Goal: Information Seeking & Learning: Learn about a topic

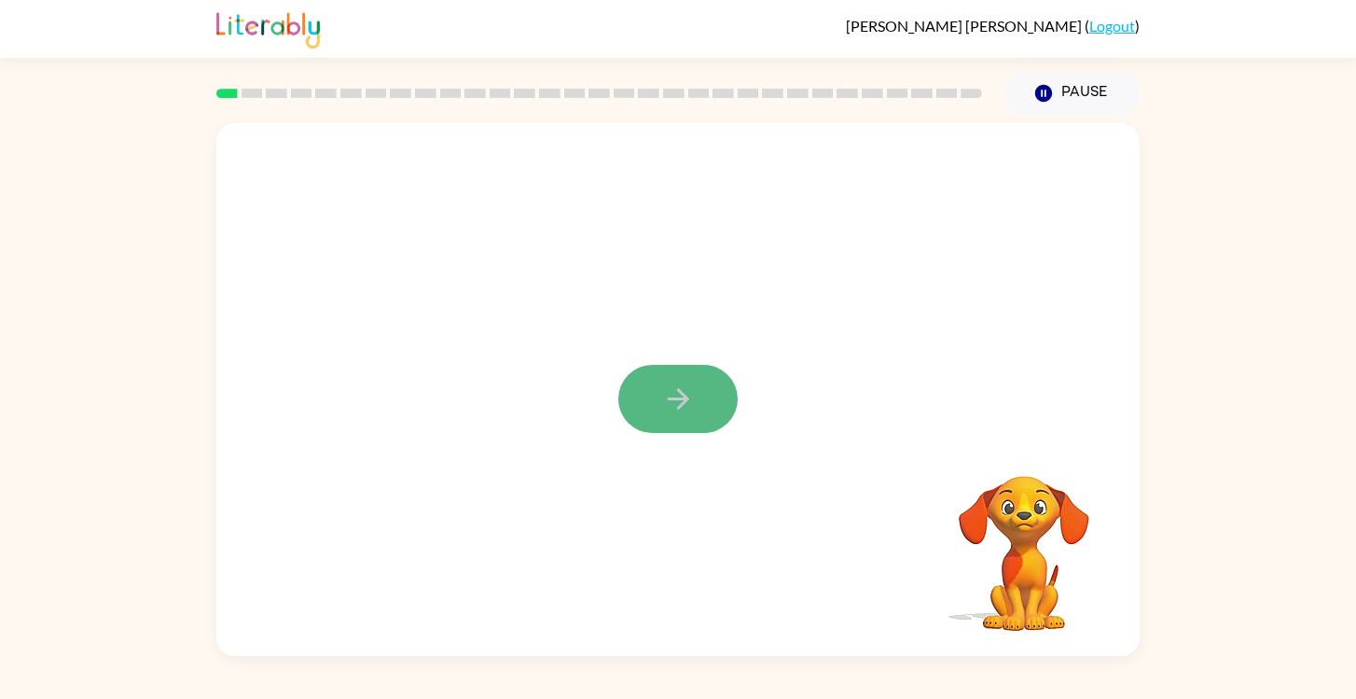
click at [709, 395] on button "button" at bounding box center [677, 399] width 119 height 68
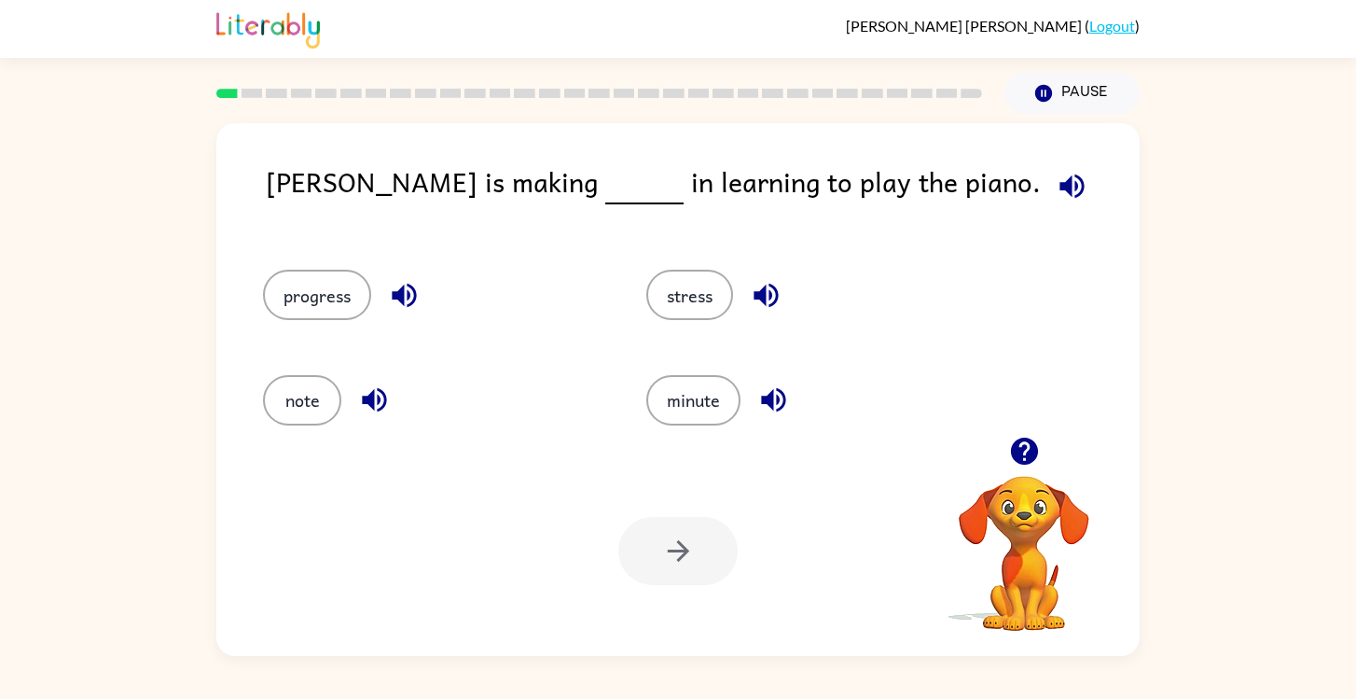
click at [1032, 461] on icon "button" at bounding box center [1023, 450] width 27 height 27
click at [299, 306] on button "progress" at bounding box center [317, 295] width 108 height 50
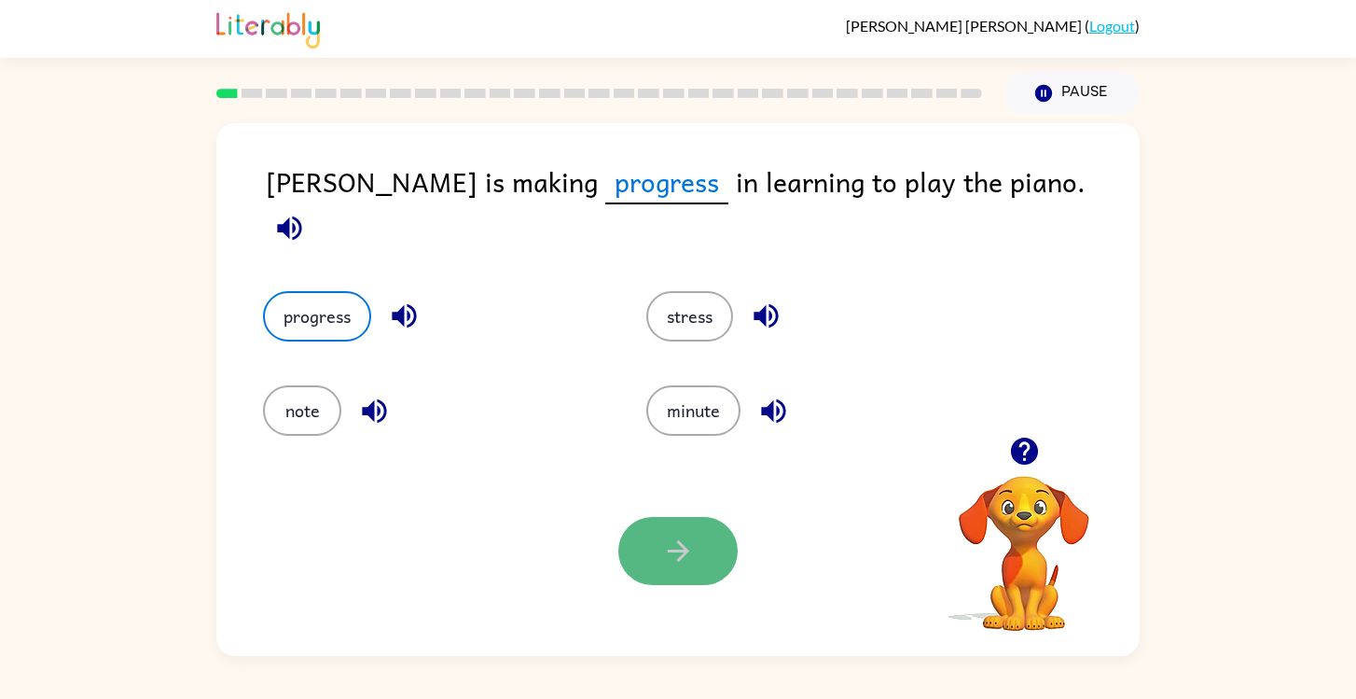
click at [673, 534] on button "button" at bounding box center [677, 551] width 119 height 68
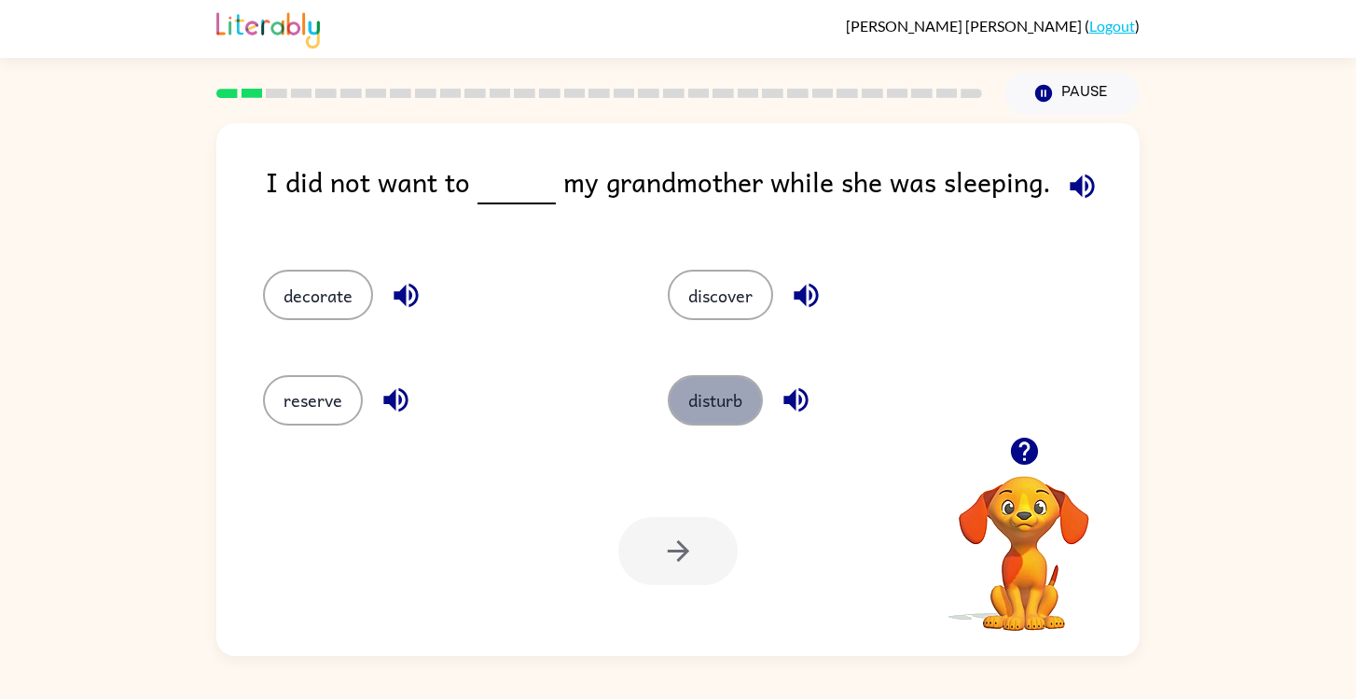
click at [721, 396] on button "disturb" at bounding box center [715, 400] width 95 height 50
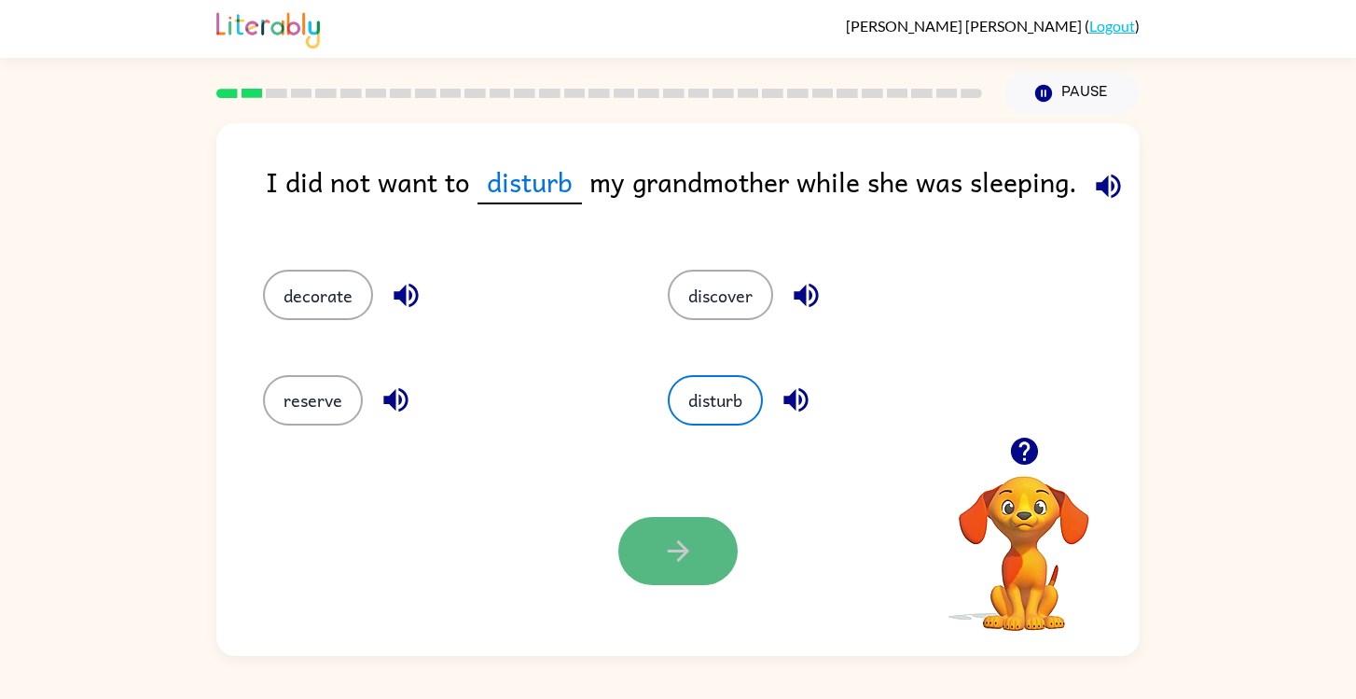
click at [681, 548] on icon "button" at bounding box center [678, 550] width 33 height 33
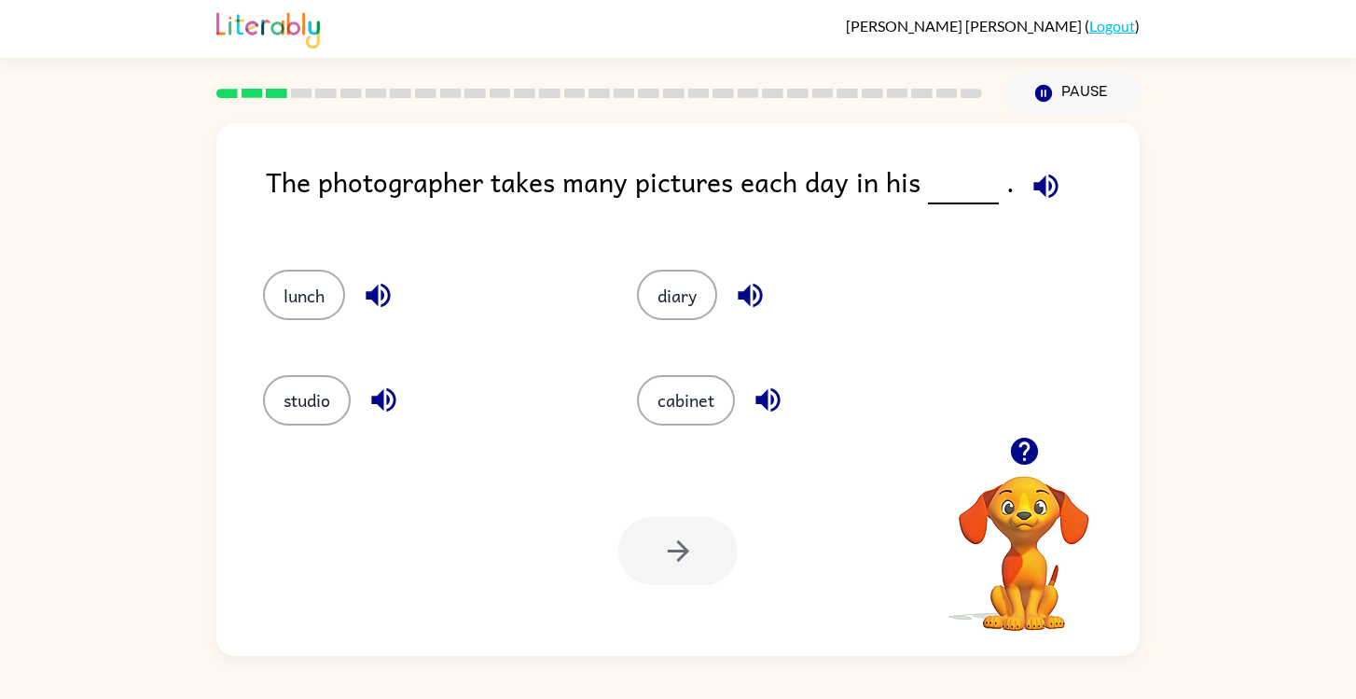
click at [1017, 448] on icon "button" at bounding box center [1023, 450] width 27 height 27
click at [1030, 192] on icon "button" at bounding box center [1046, 186] width 33 height 33
click at [326, 412] on button "studio" at bounding box center [307, 400] width 88 height 50
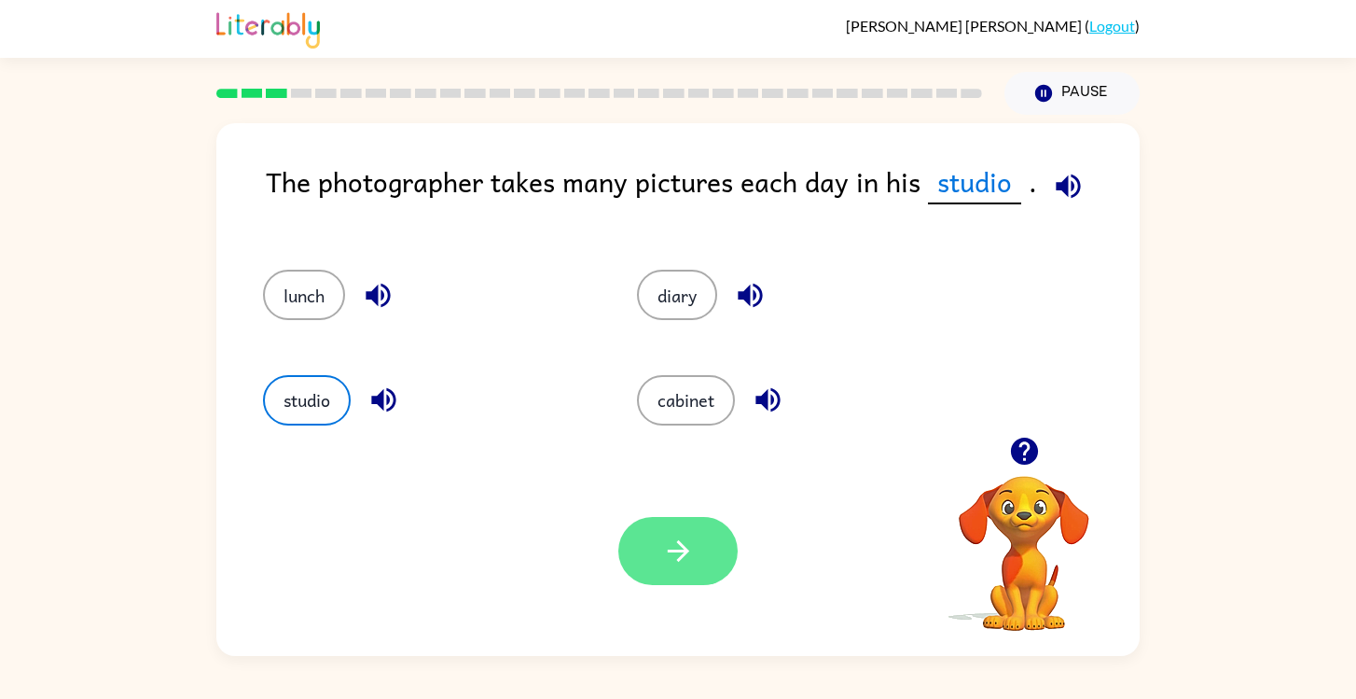
click at [667, 562] on icon "button" at bounding box center [678, 550] width 33 height 33
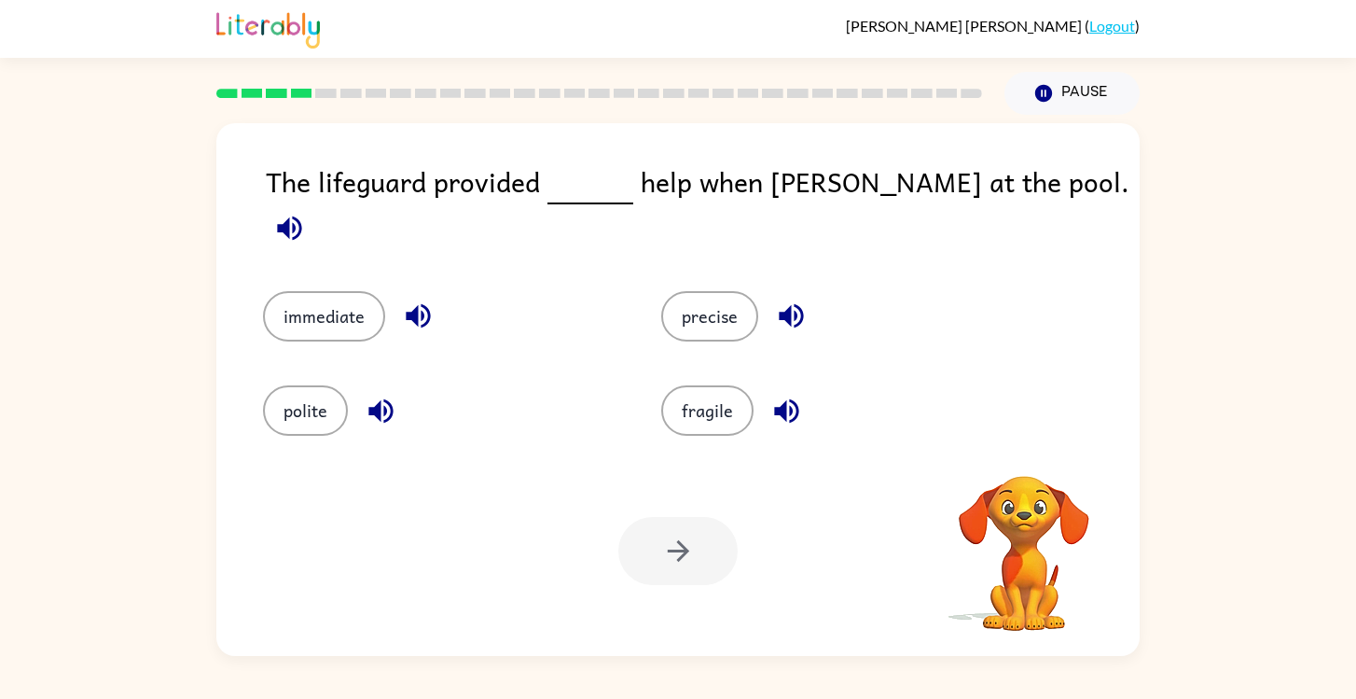
click at [301, 215] on icon "button" at bounding box center [289, 227] width 24 height 24
click at [315, 292] on button "immediate" at bounding box center [324, 316] width 122 height 50
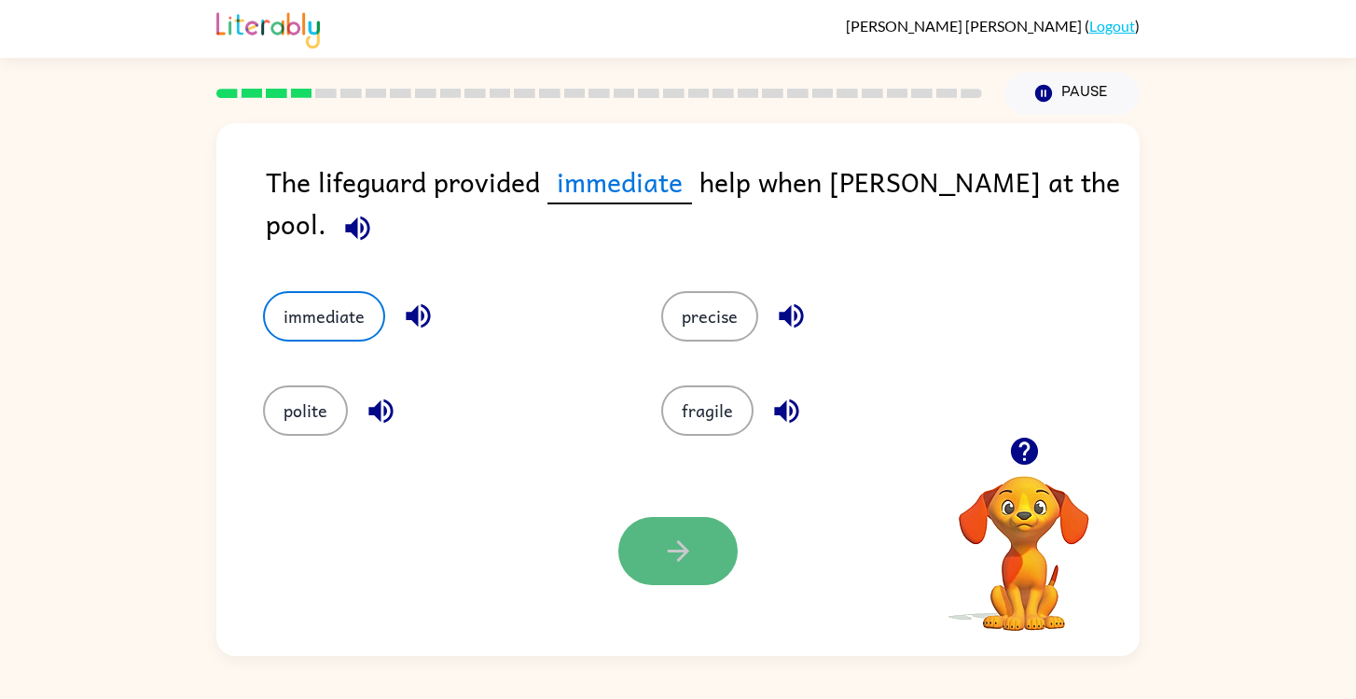
click at [662, 572] on button "button" at bounding box center [677, 551] width 119 height 68
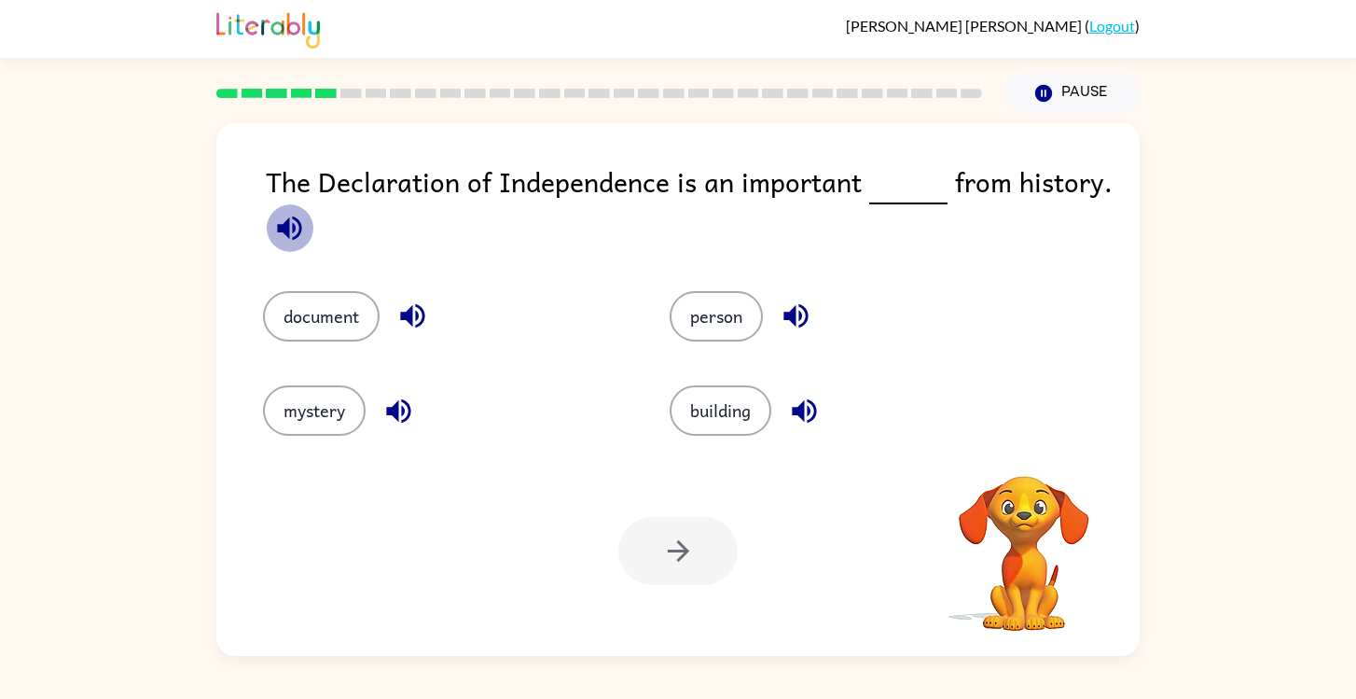
click at [287, 228] on icon "button" at bounding box center [289, 227] width 24 height 24
click at [344, 298] on button "document" at bounding box center [321, 316] width 117 height 50
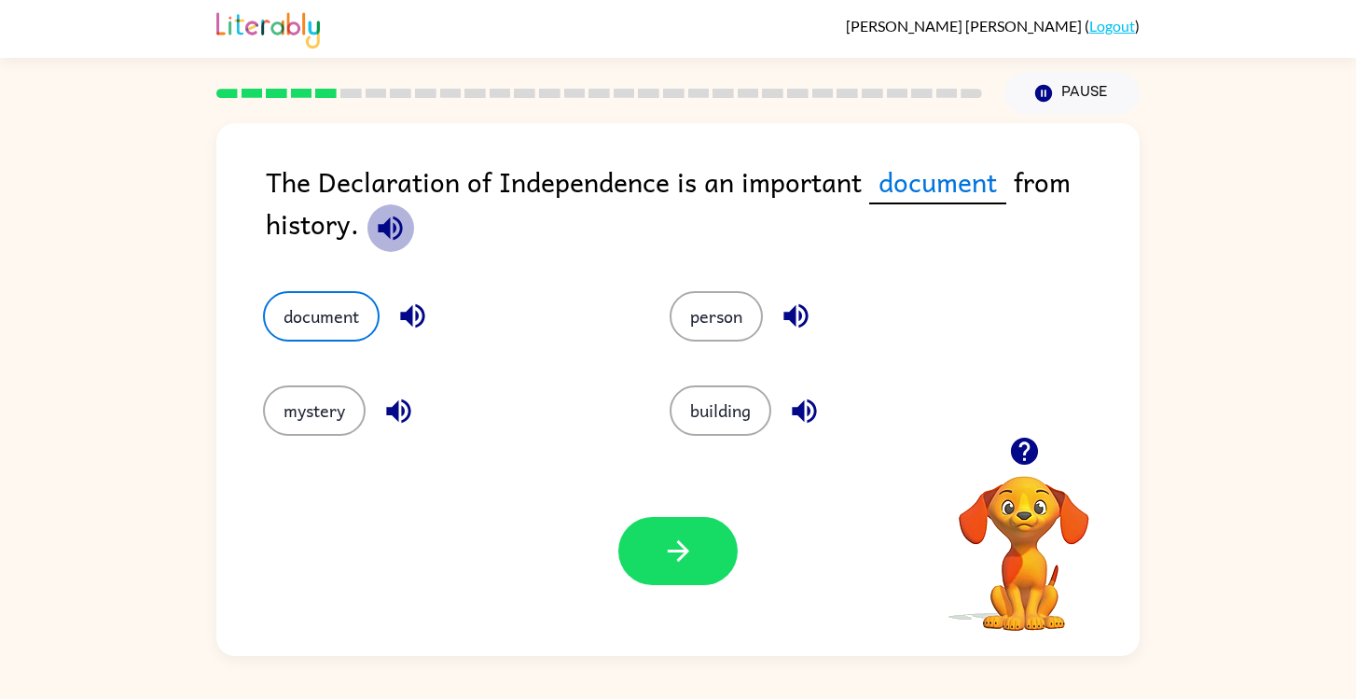
click at [383, 231] on icon "button" at bounding box center [390, 227] width 24 height 24
click at [700, 544] on button "button" at bounding box center [677, 551] width 119 height 68
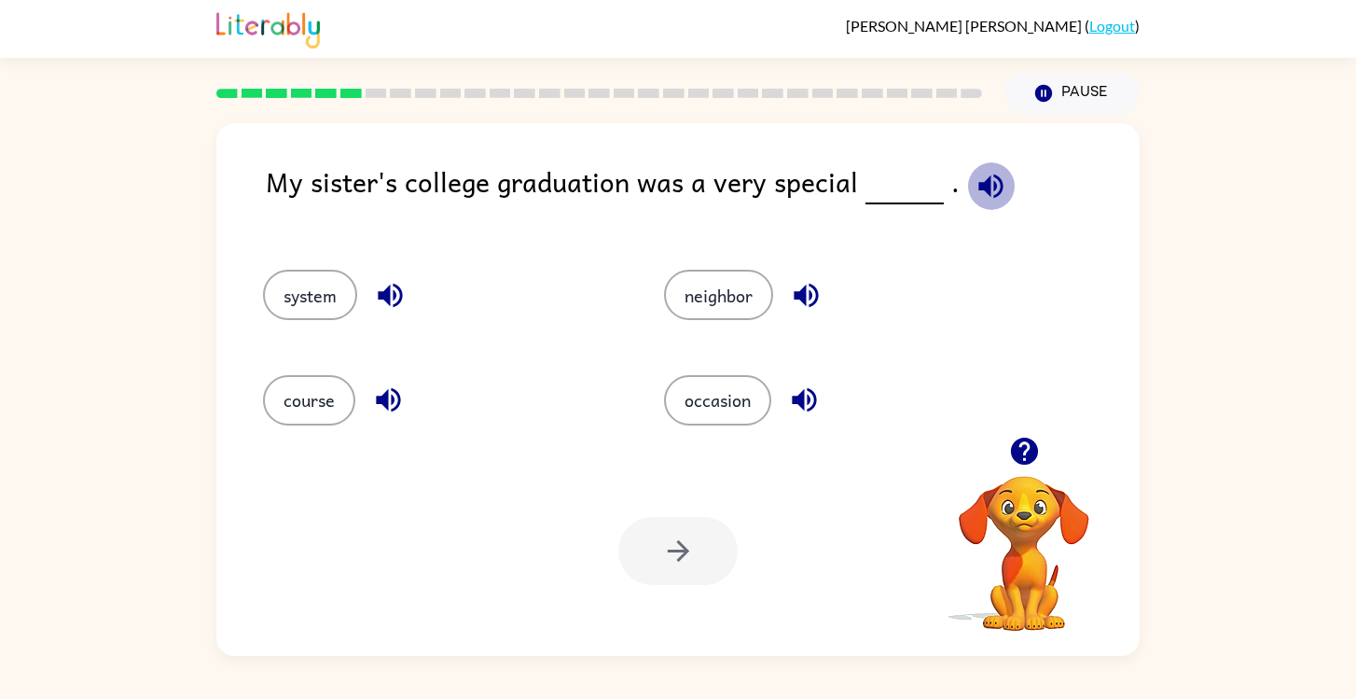
click at [976, 180] on icon "button" at bounding box center [991, 186] width 33 height 33
click at [734, 396] on button "occasion" at bounding box center [717, 400] width 107 height 50
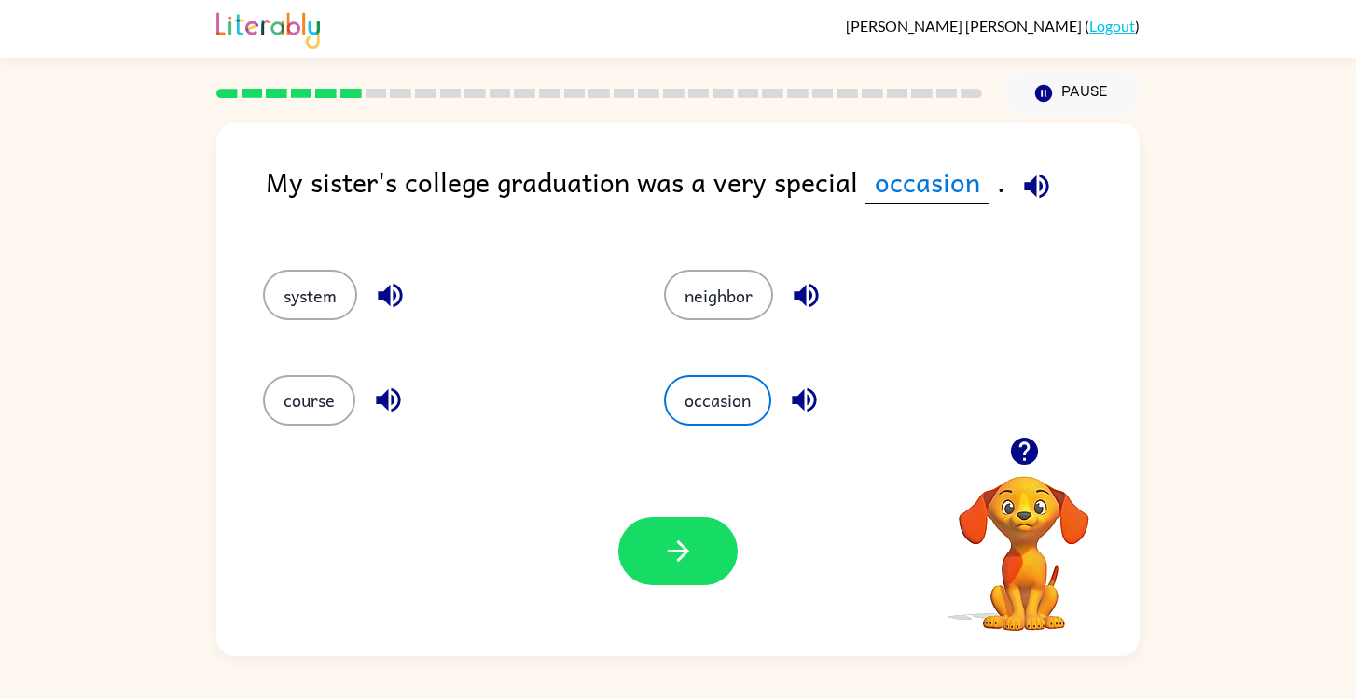
drag, startPoint x: 642, startPoint y: 618, endPoint x: 646, endPoint y: 608, distance: 11.3
click at [642, 617] on div "Your browser must support playing .mp4 files to use Literably. Please try using…" at bounding box center [677, 551] width 923 height 210
drag, startPoint x: 658, startPoint y: 590, endPoint x: 684, endPoint y: 520, distance: 73.8
click at [658, 588] on div "Your browser must support playing .mp4 files to use Literably. Please try using…" at bounding box center [677, 551] width 923 height 210
click at [687, 516] on div "Your browser must support playing .mp4 files to use Literably. Please try using…" at bounding box center [677, 551] width 923 height 210
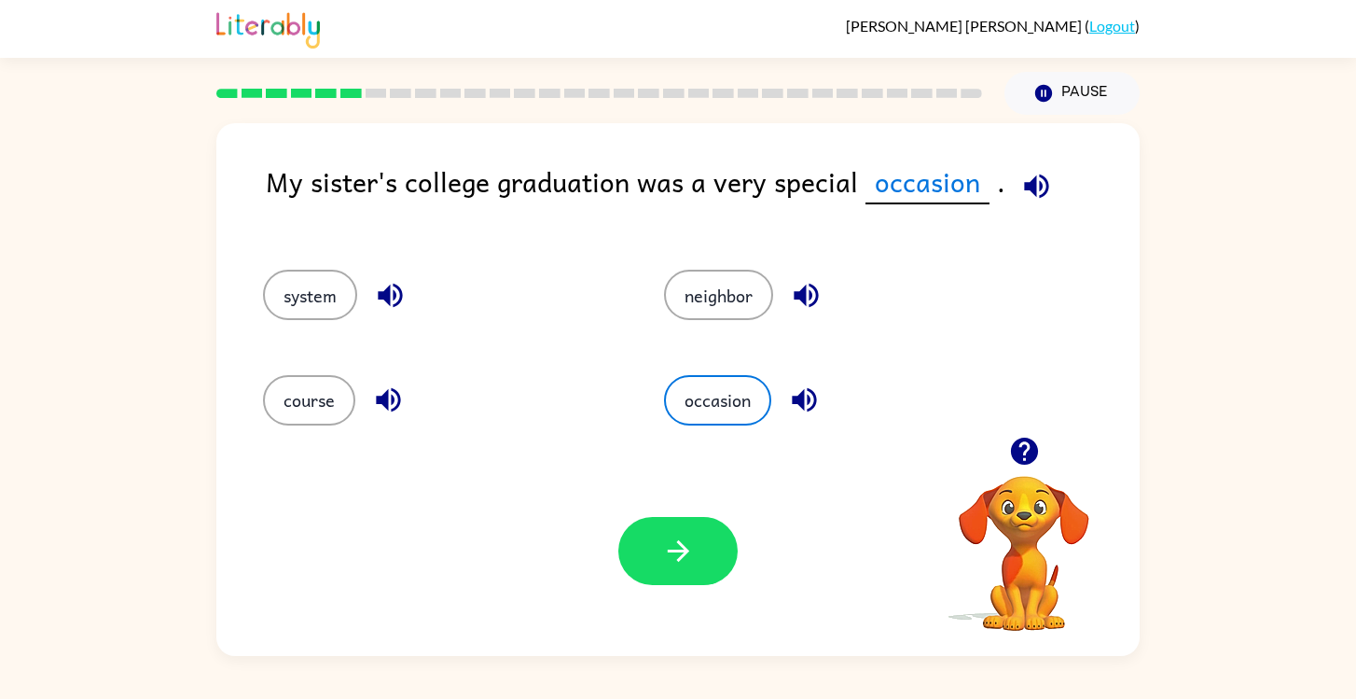
drag, startPoint x: 645, startPoint y: 597, endPoint x: 651, endPoint y: 572, distance: 26.0
click at [648, 594] on div "Your browser must support playing .mp4 files to use Literably. Please try using…" at bounding box center [677, 551] width 923 height 210
click at [651, 572] on button "button" at bounding box center [677, 551] width 119 height 68
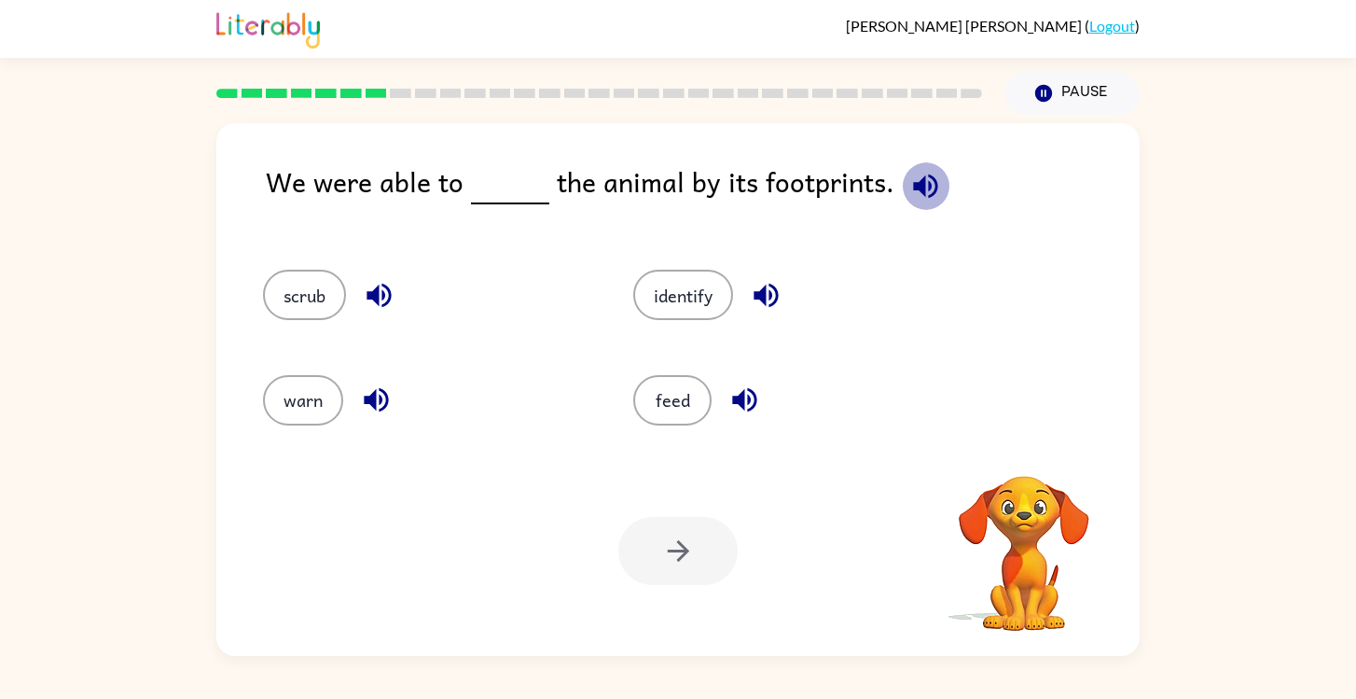
click at [926, 177] on icon "button" at bounding box center [925, 186] width 33 height 33
click at [671, 307] on button "identify" at bounding box center [683, 295] width 100 height 50
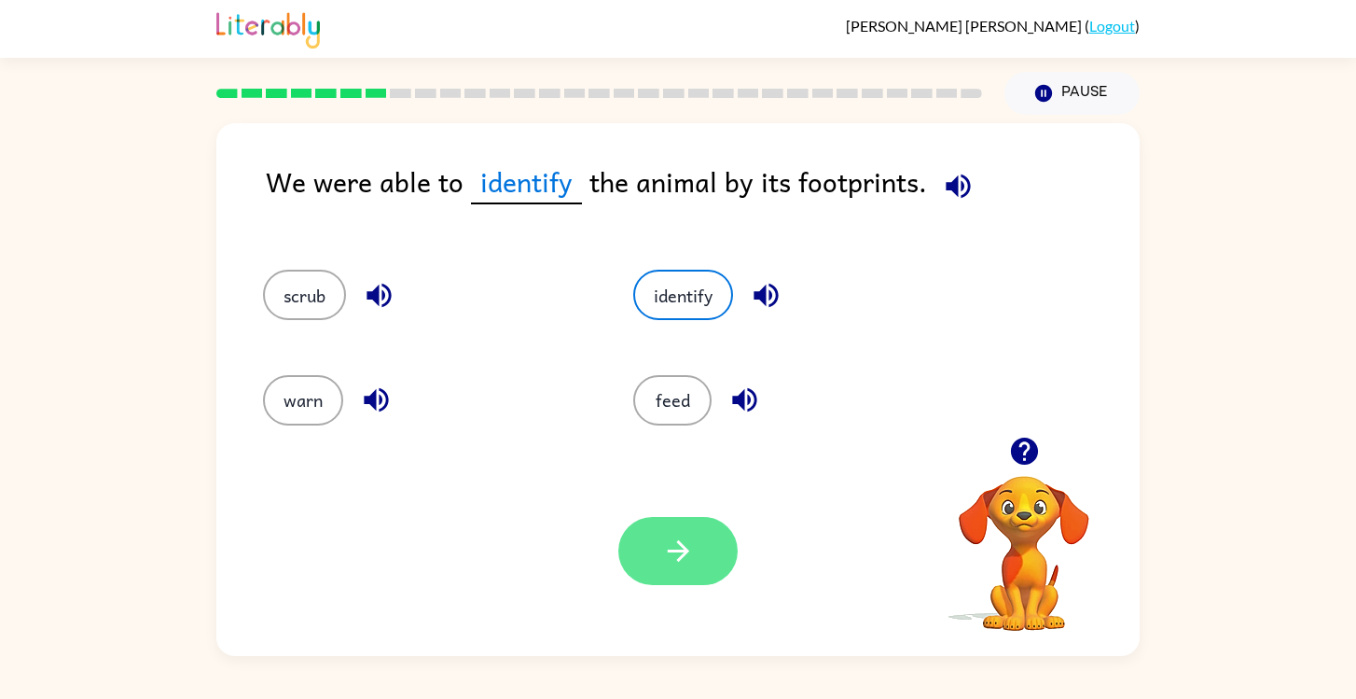
click at [651, 551] on button "button" at bounding box center [677, 551] width 119 height 68
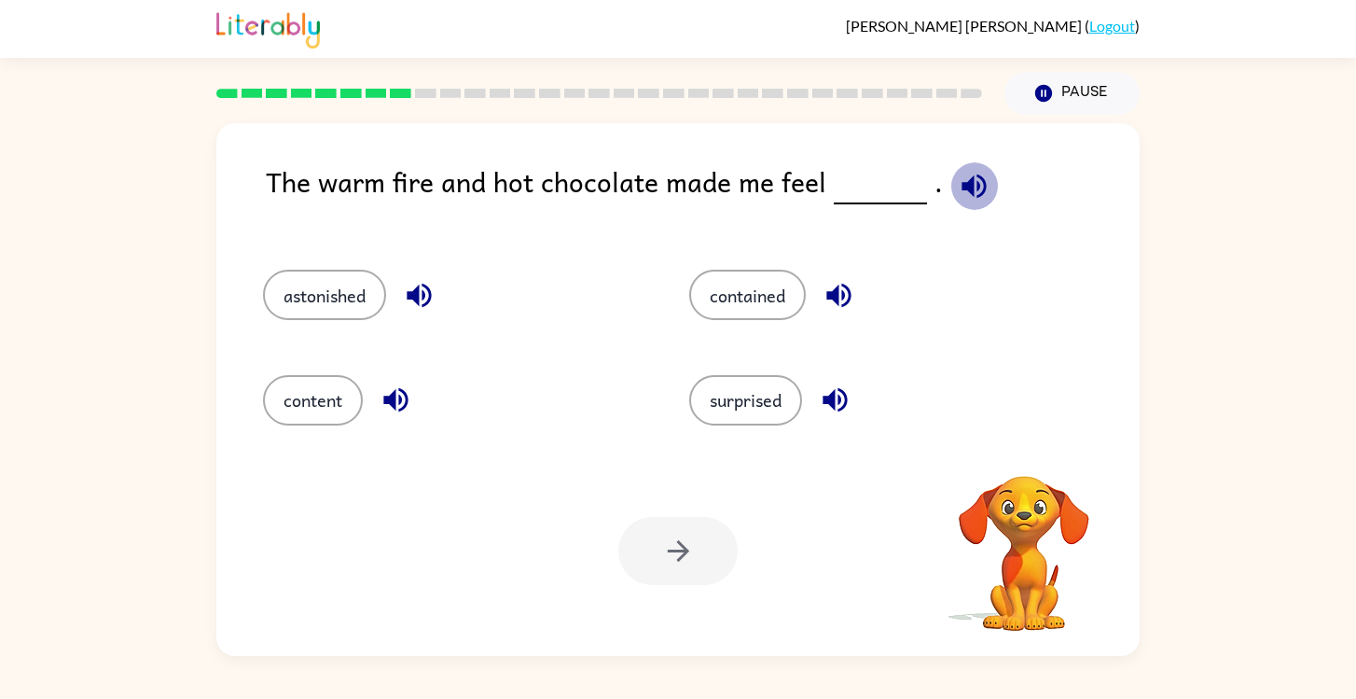
click at [966, 187] on icon "button" at bounding box center [974, 186] width 33 height 33
click at [766, 294] on button "contained" at bounding box center [747, 295] width 117 height 50
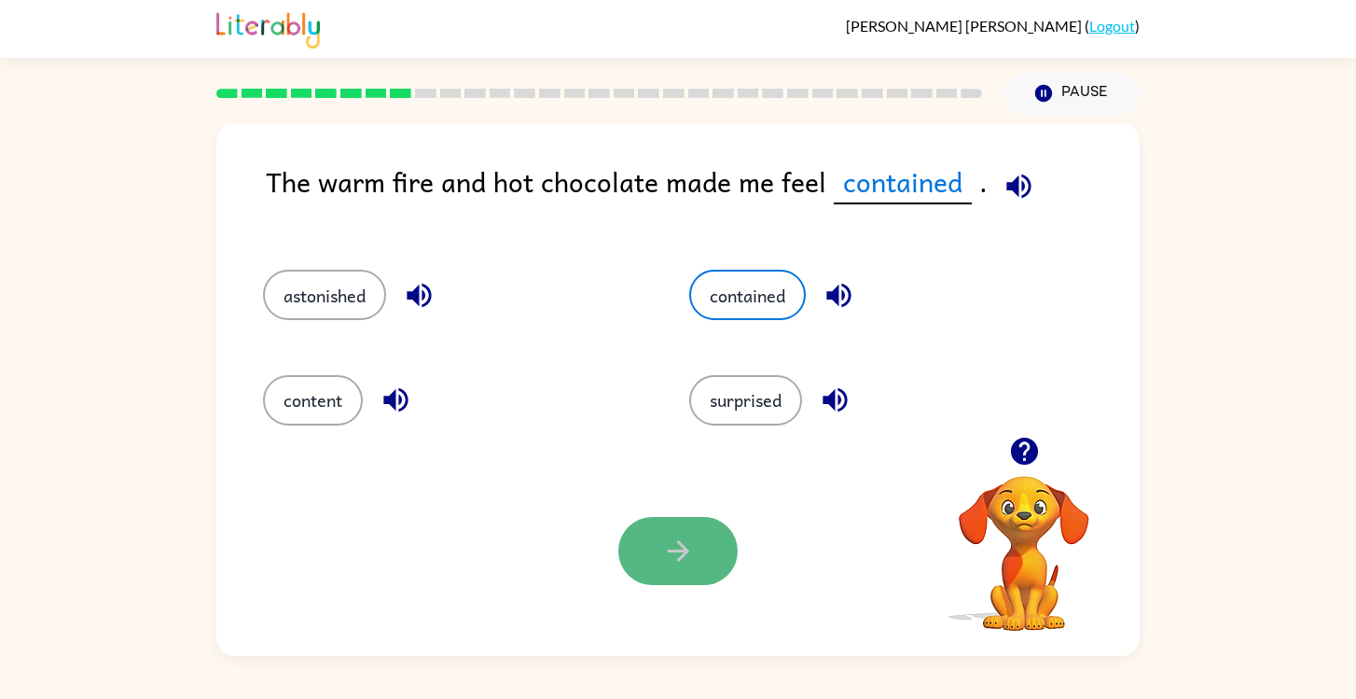
click at [678, 548] on icon "button" at bounding box center [678, 550] width 33 height 33
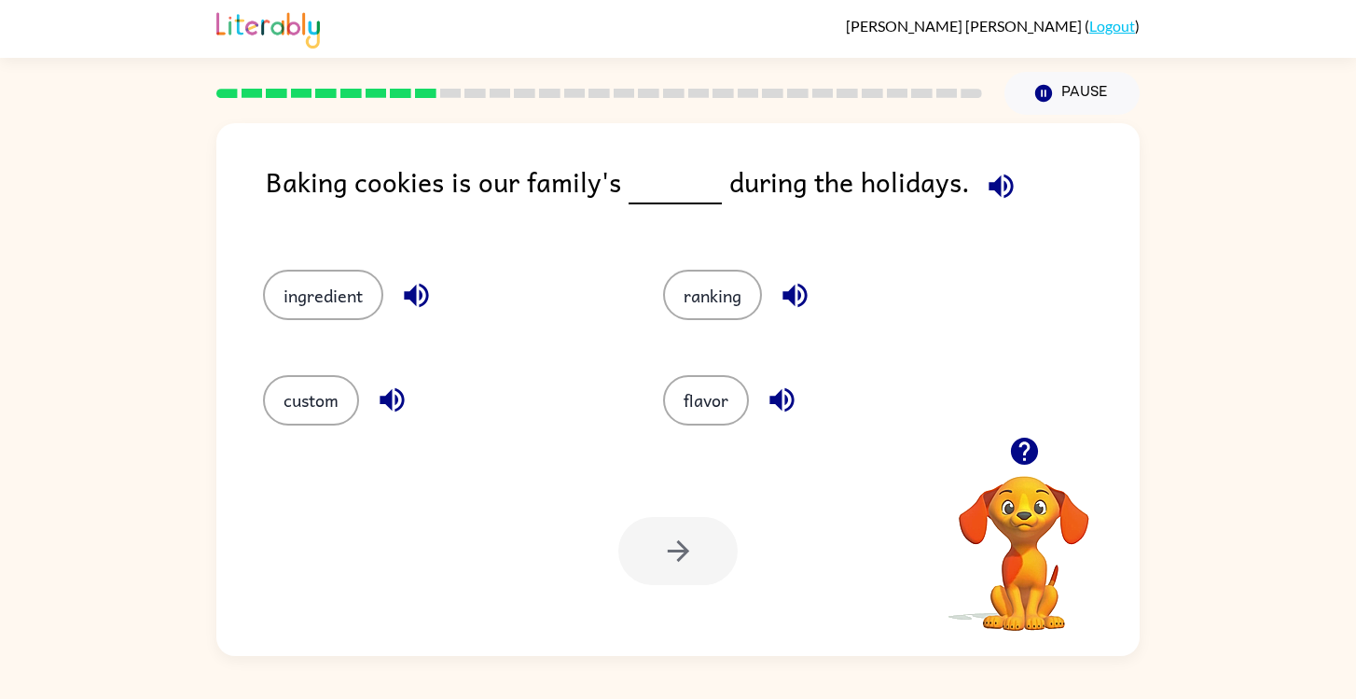
click at [985, 191] on icon "button" at bounding box center [1001, 186] width 33 height 33
click at [341, 287] on button "ingredient" at bounding box center [323, 295] width 120 height 50
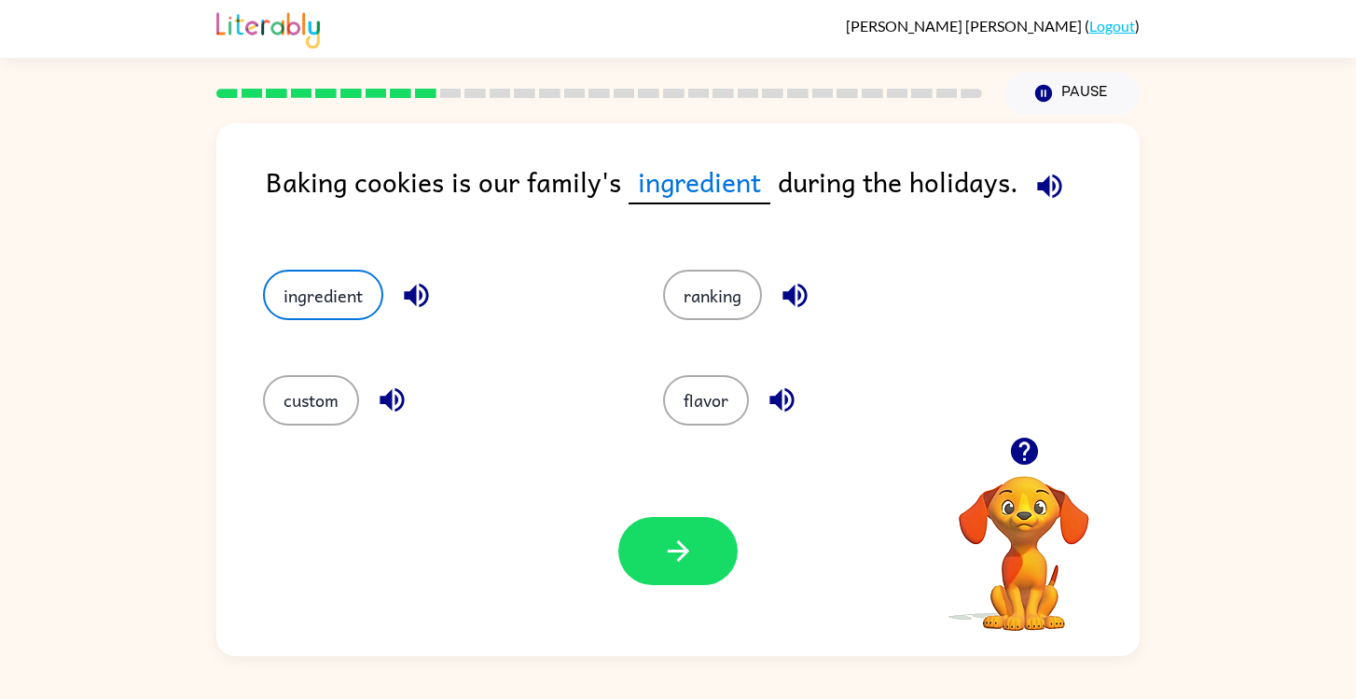
click at [653, 595] on div "Your browser must support playing .mp4 files to use Literably. Please try using…" at bounding box center [677, 551] width 923 height 210
click at [698, 539] on button "button" at bounding box center [677, 551] width 119 height 68
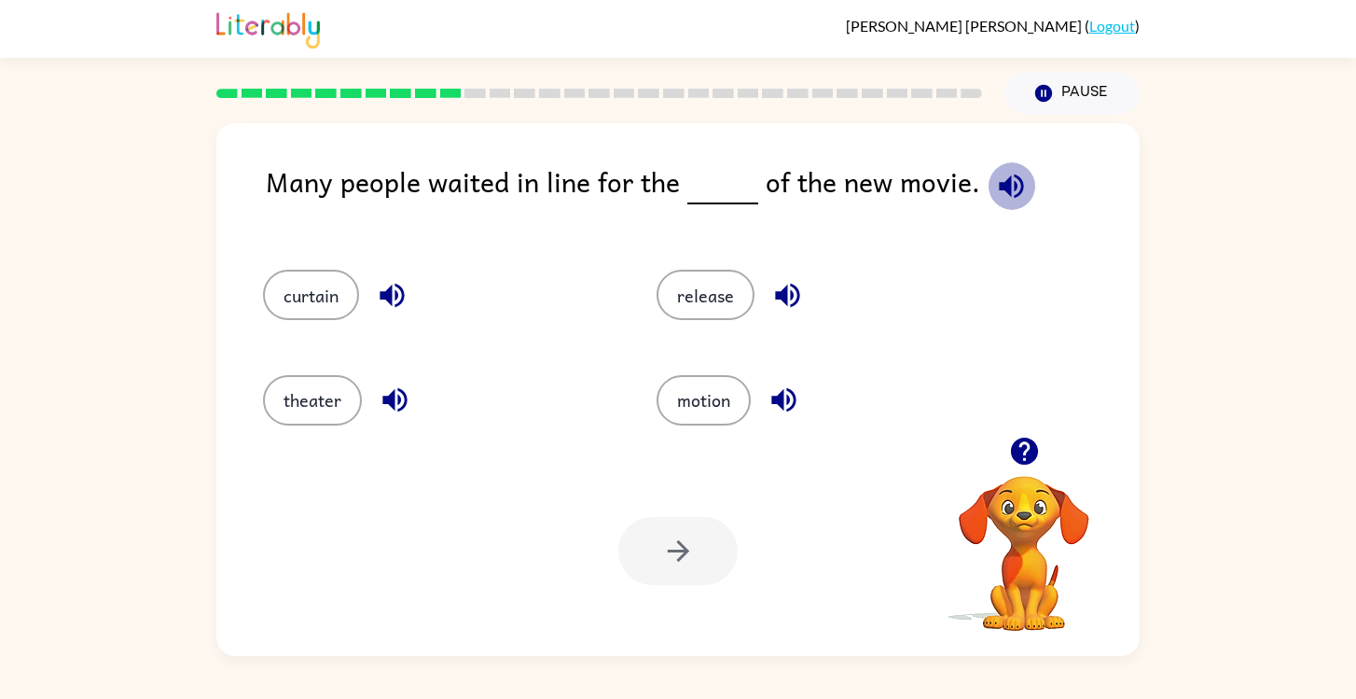
click at [999, 189] on icon "button" at bounding box center [1011, 185] width 24 height 24
click at [720, 281] on button "release" at bounding box center [706, 295] width 98 height 50
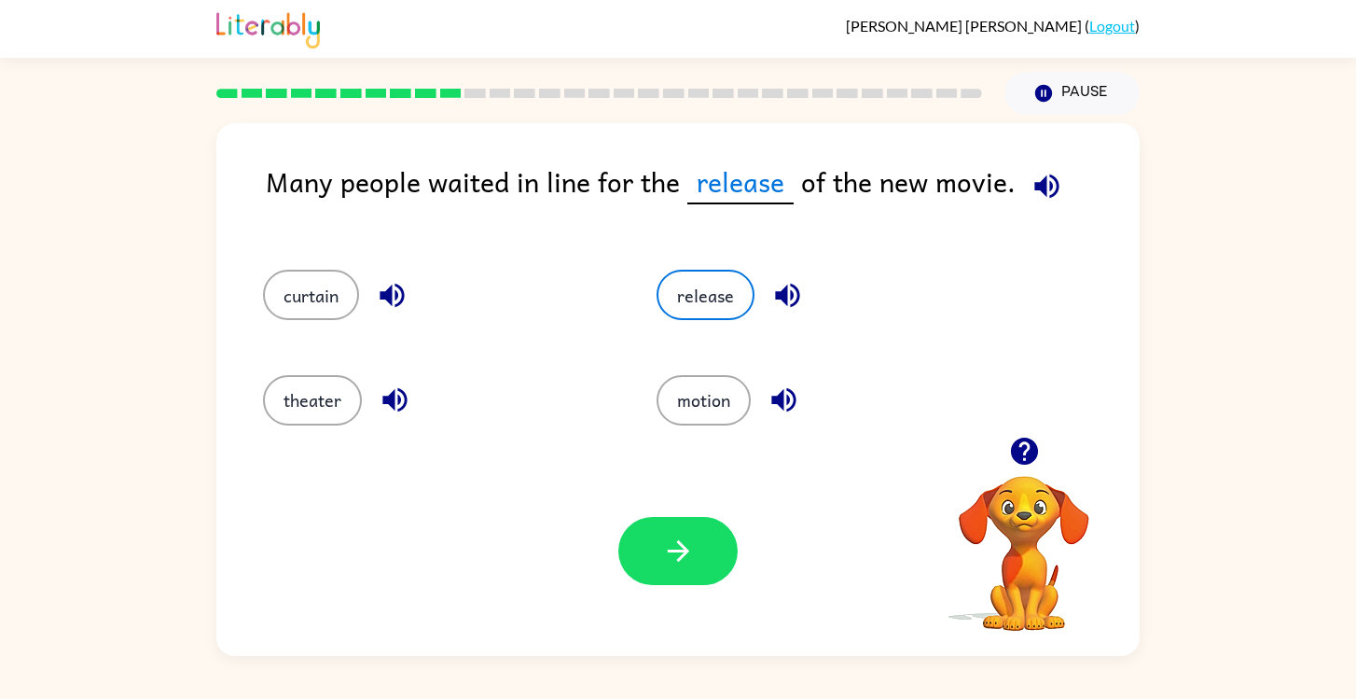
click at [711, 505] on div "Your browser must support playing .mp4 files to use Literably. Please try using…" at bounding box center [677, 551] width 923 height 210
click at [711, 511] on div "Your browser must support playing .mp4 files to use Literably. Please try using…" at bounding box center [677, 551] width 923 height 210
click at [711, 520] on button "button" at bounding box center [677, 551] width 119 height 68
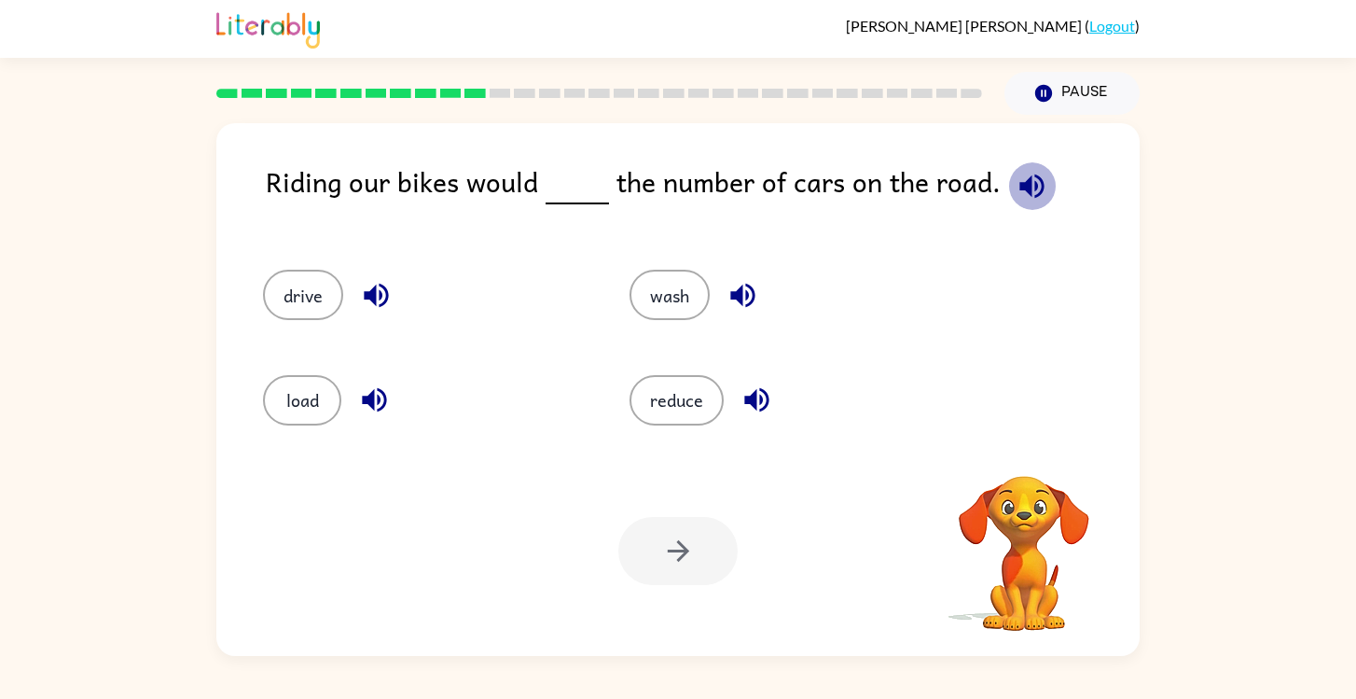
click at [1019, 194] on icon "button" at bounding box center [1032, 186] width 33 height 33
click at [658, 285] on button "wash" at bounding box center [670, 295] width 80 height 50
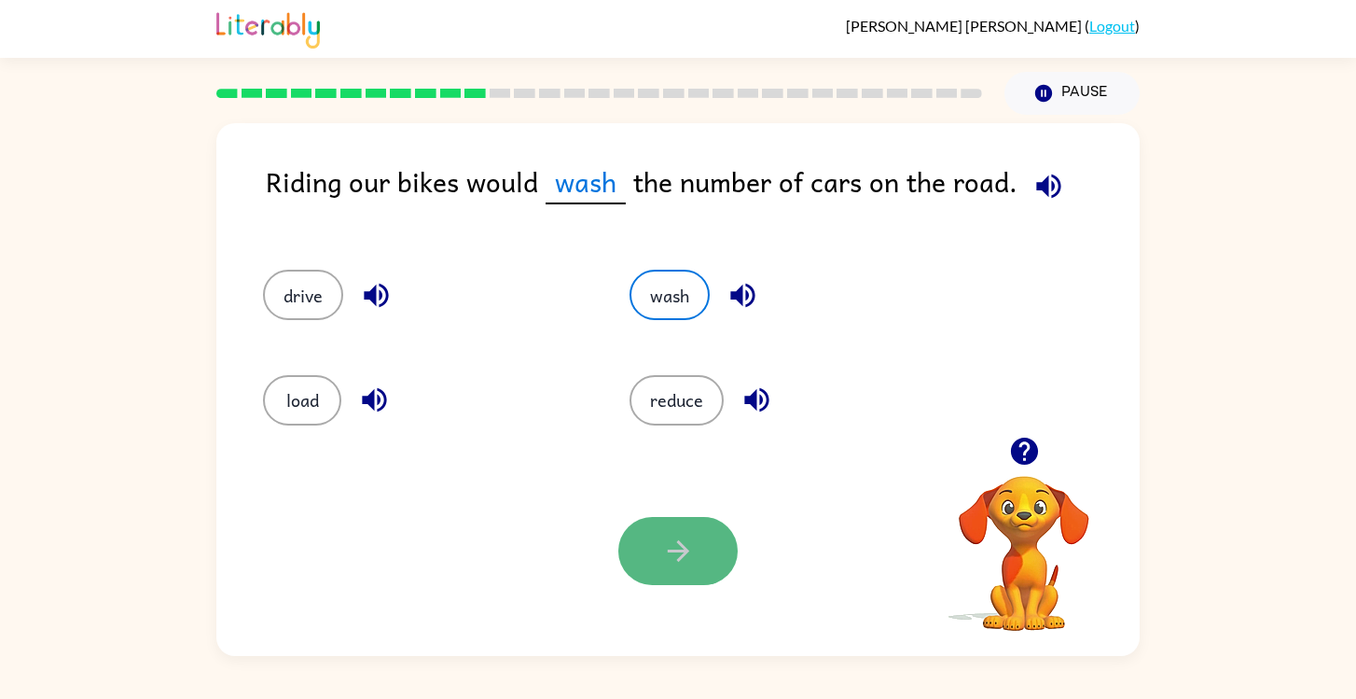
click at [669, 554] on icon "button" at bounding box center [678, 550] width 33 height 33
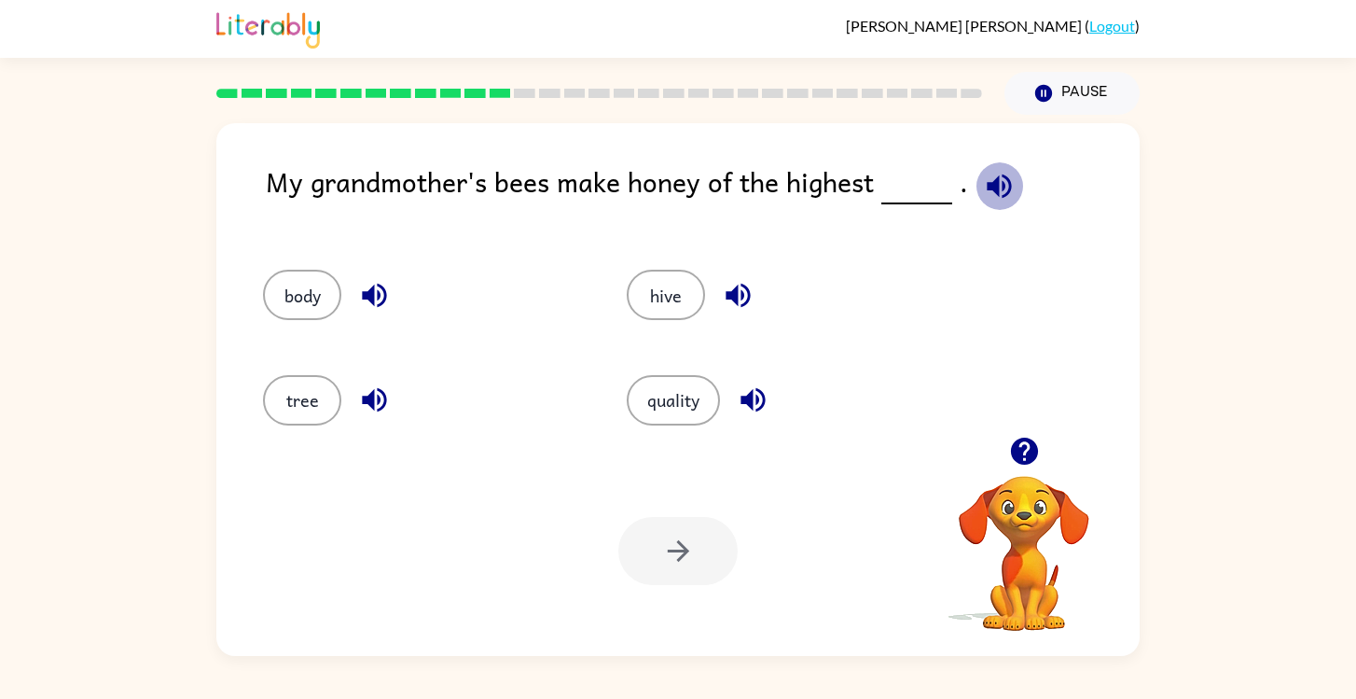
click at [993, 180] on icon "button" at bounding box center [999, 186] width 33 height 33
click at [696, 289] on button "hive" at bounding box center [666, 295] width 78 height 50
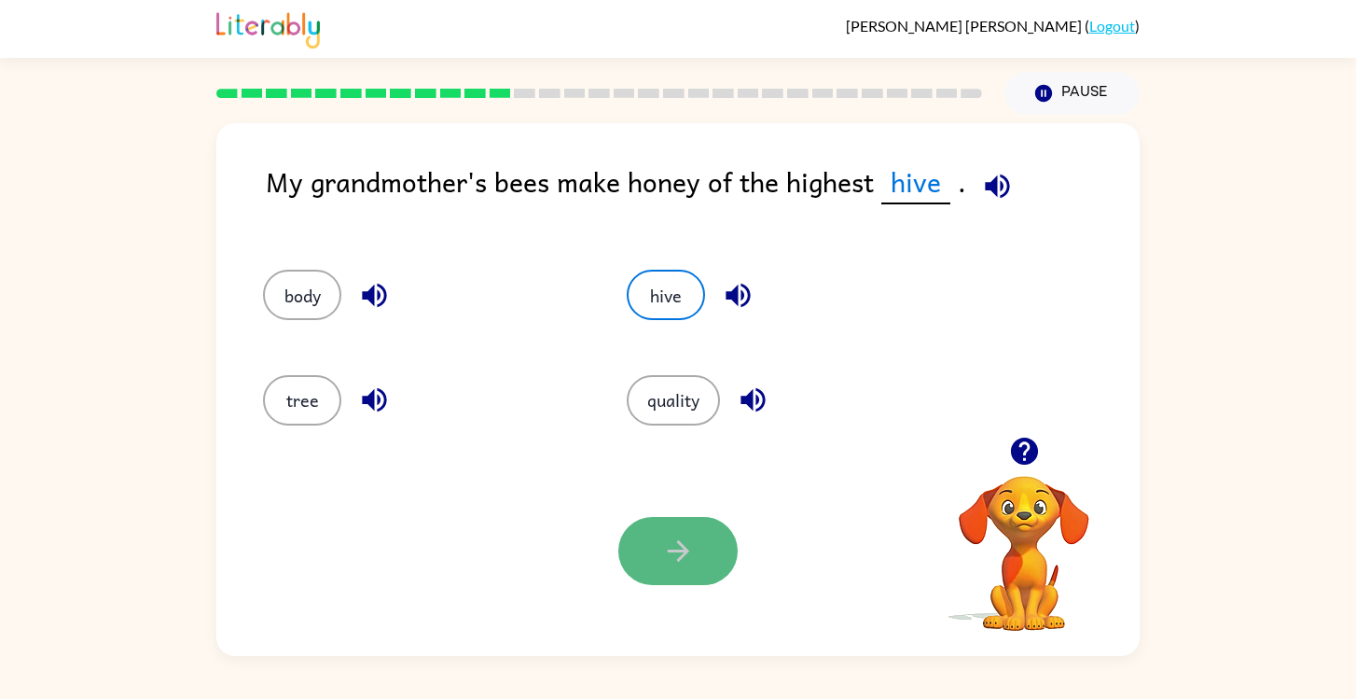
click at [670, 549] on icon "button" at bounding box center [677, 550] width 21 height 21
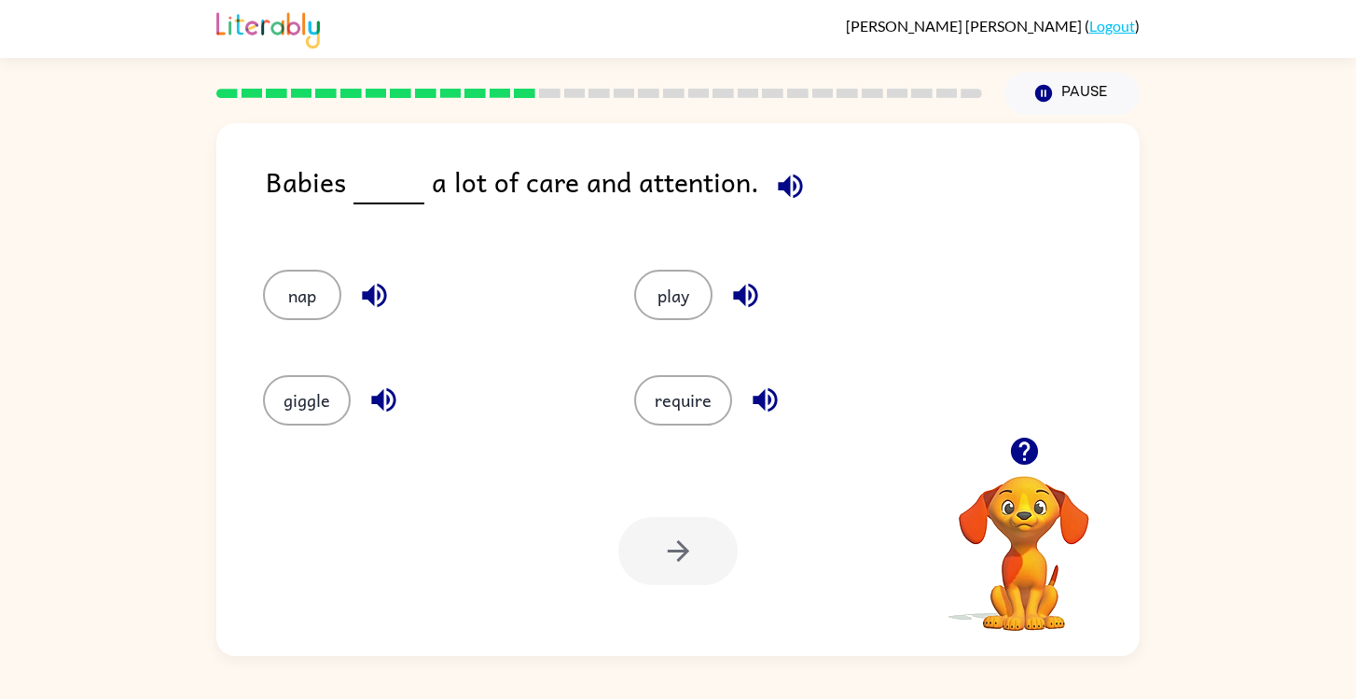
click at [526, 90] on rect at bounding box center [524, 93] width 21 height 9
click at [699, 576] on div at bounding box center [677, 551] width 119 height 68
click at [706, 536] on div at bounding box center [677, 551] width 119 height 68
click at [1031, 508] on video "Your browser must support playing .mp4 files to use Literably. Please try using…" at bounding box center [1024, 540] width 187 height 187
click at [1024, 453] on icon "button" at bounding box center [1024, 451] width 33 height 33
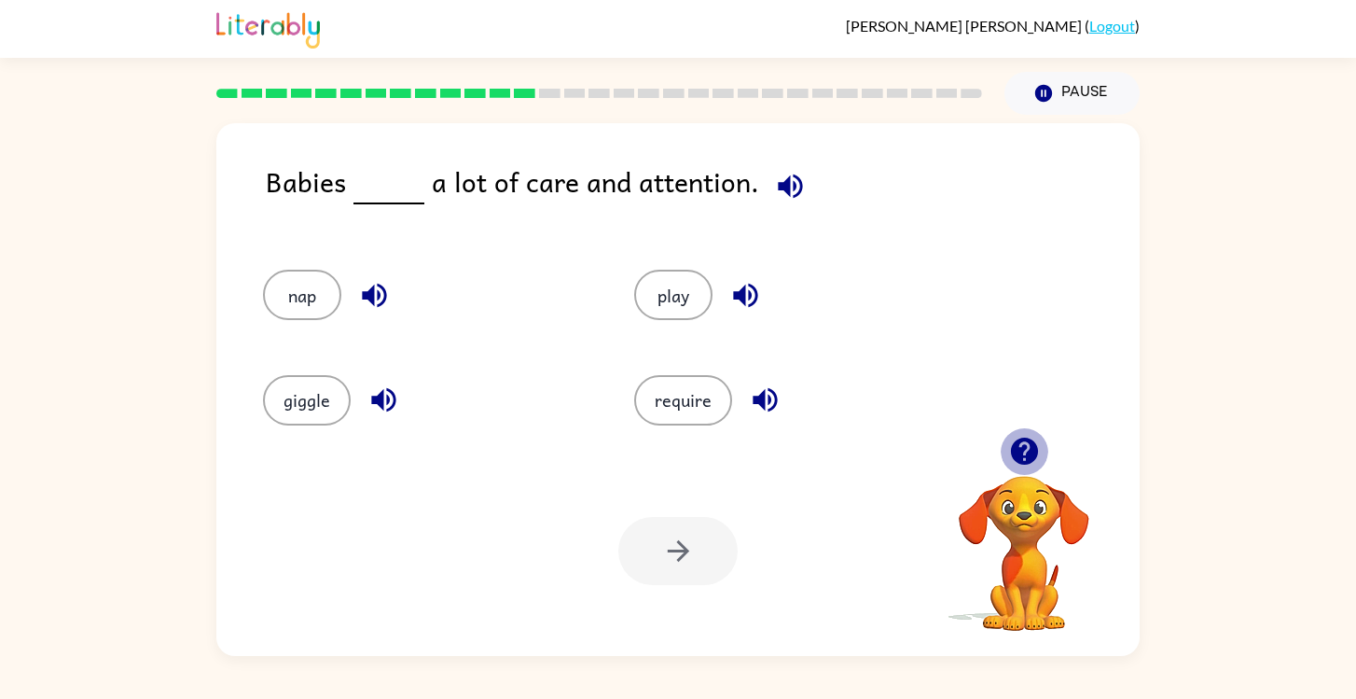
click at [1024, 450] on icon "button" at bounding box center [1024, 451] width 33 height 33
click at [1027, 457] on icon "button" at bounding box center [1023, 450] width 27 height 27
click at [1019, 447] on icon "button" at bounding box center [1023, 450] width 27 height 27
click at [778, 186] on icon "button" at bounding box center [790, 185] width 24 height 24
click at [687, 419] on button "require" at bounding box center [683, 400] width 98 height 50
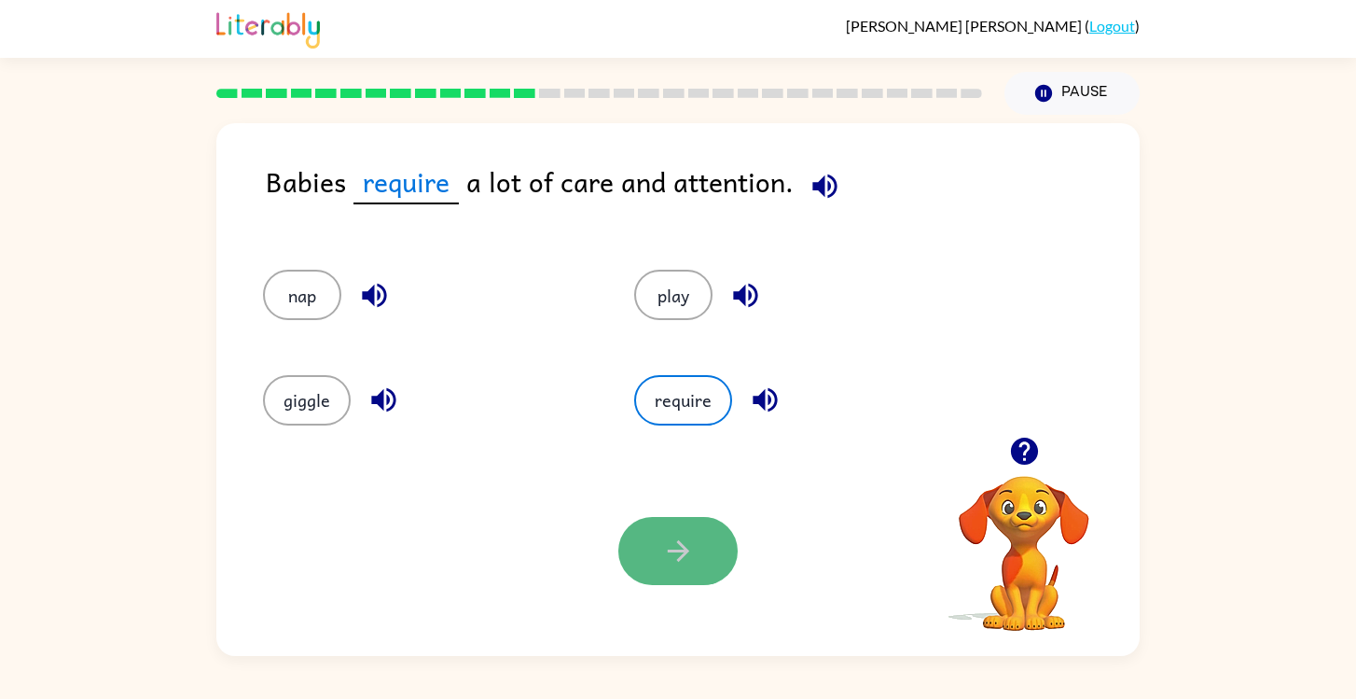
click at [674, 536] on icon "button" at bounding box center [678, 550] width 33 height 33
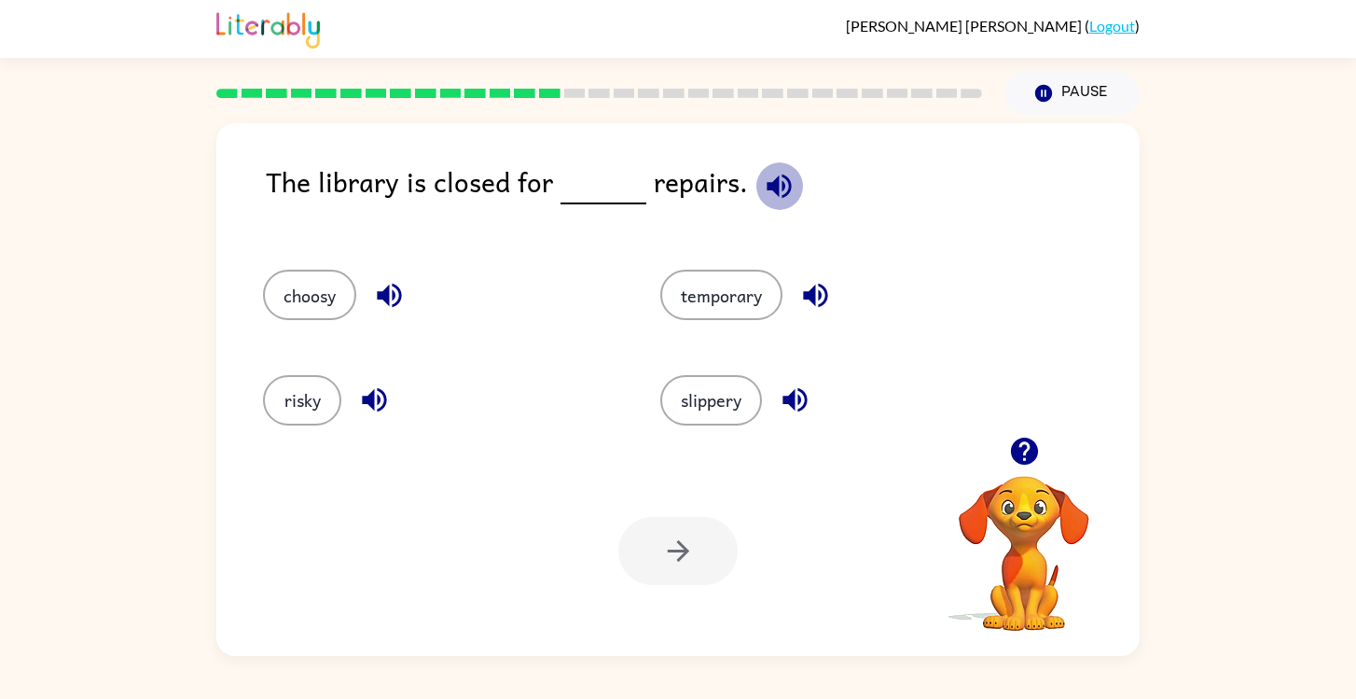
click at [768, 186] on icon "button" at bounding box center [779, 185] width 24 height 24
click at [747, 277] on button "temporary" at bounding box center [721, 295] width 122 height 50
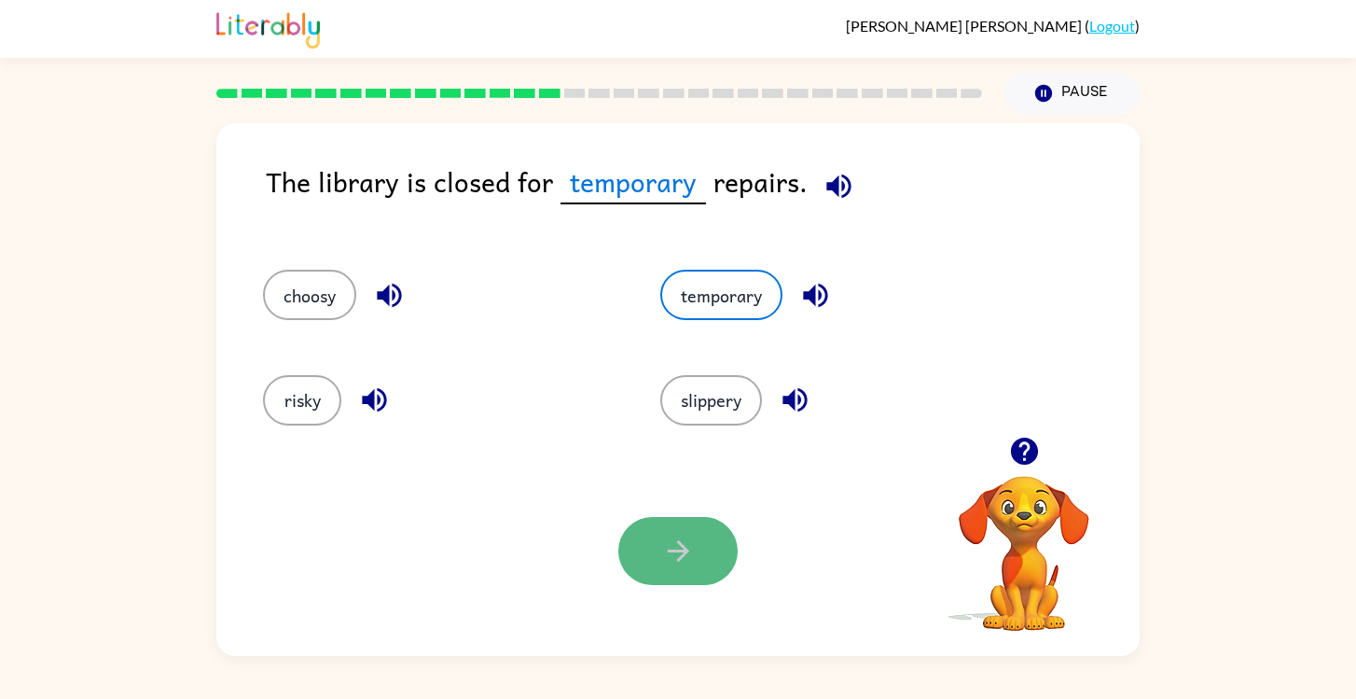
click at [682, 550] on icon "button" at bounding box center [677, 550] width 21 height 21
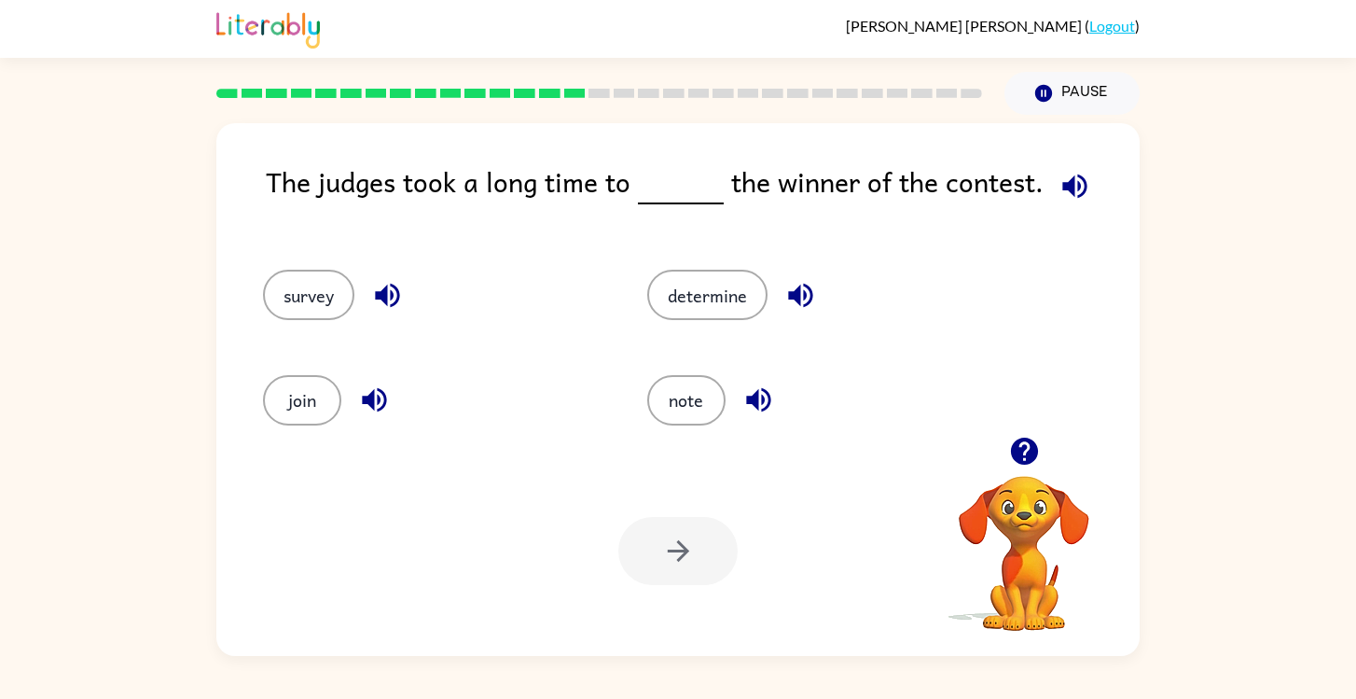
click at [1062, 192] on icon "button" at bounding box center [1075, 186] width 33 height 33
click at [1045, 460] on button "button" at bounding box center [1025, 451] width 48 height 48
click at [1022, 459] on icon "button" at bounding box center [1023, 450] width 27 height 27
click at [1020, 457] on icon "button" at bounding box center [1023, 450] width 27 height 27
click at [1064, 196] on icon "button" at bounding box center [1075, 186] width 33 height 33
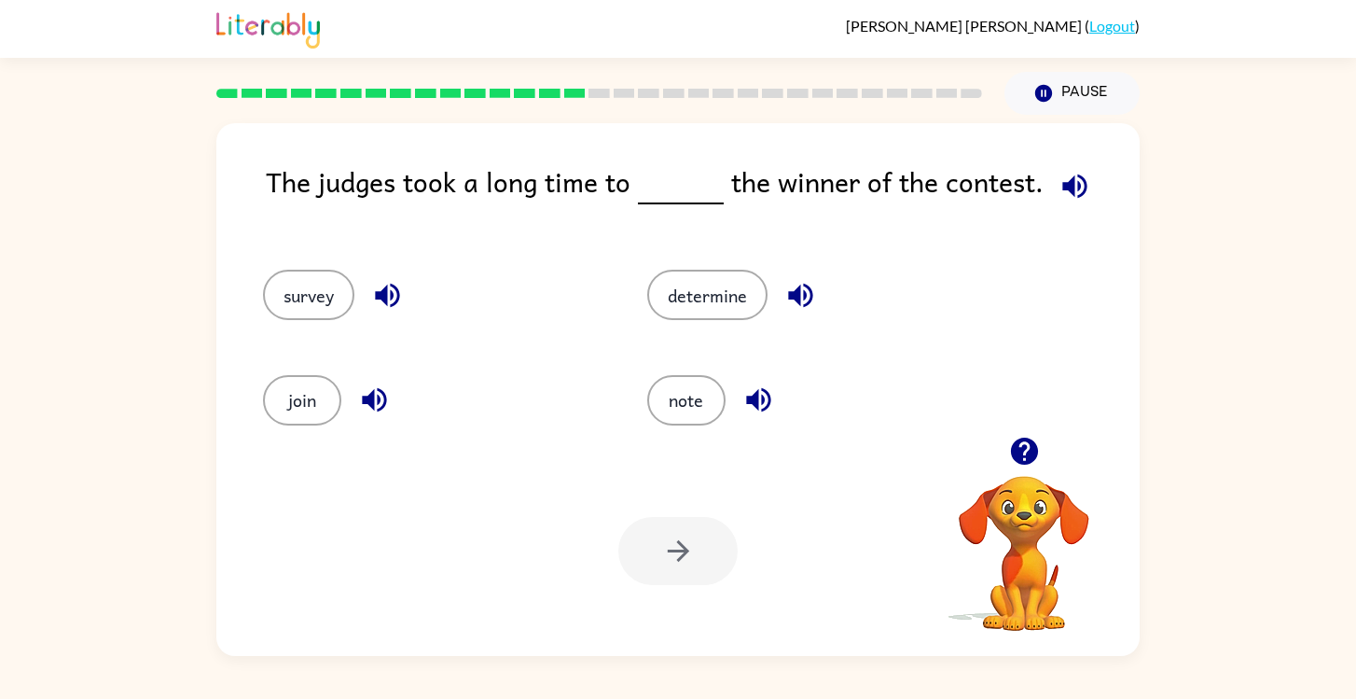
click at [1027, 448] on icon "button" at bounding box center [1024, 451] width 33 height 33
click at [1022, 438] on icon "button" at bounding box center [1023, 450] width 27 height 27
click at [1066, 175] on icon "button" at bounding box center [1075, 186] width 33 height 33
click at [1012, 443] on icon "button" at bounding box center [1024, 451] width 33 height 33
click at [1036, 453] on icon "button" at bounding box center [1023, 450] width 27 height 27
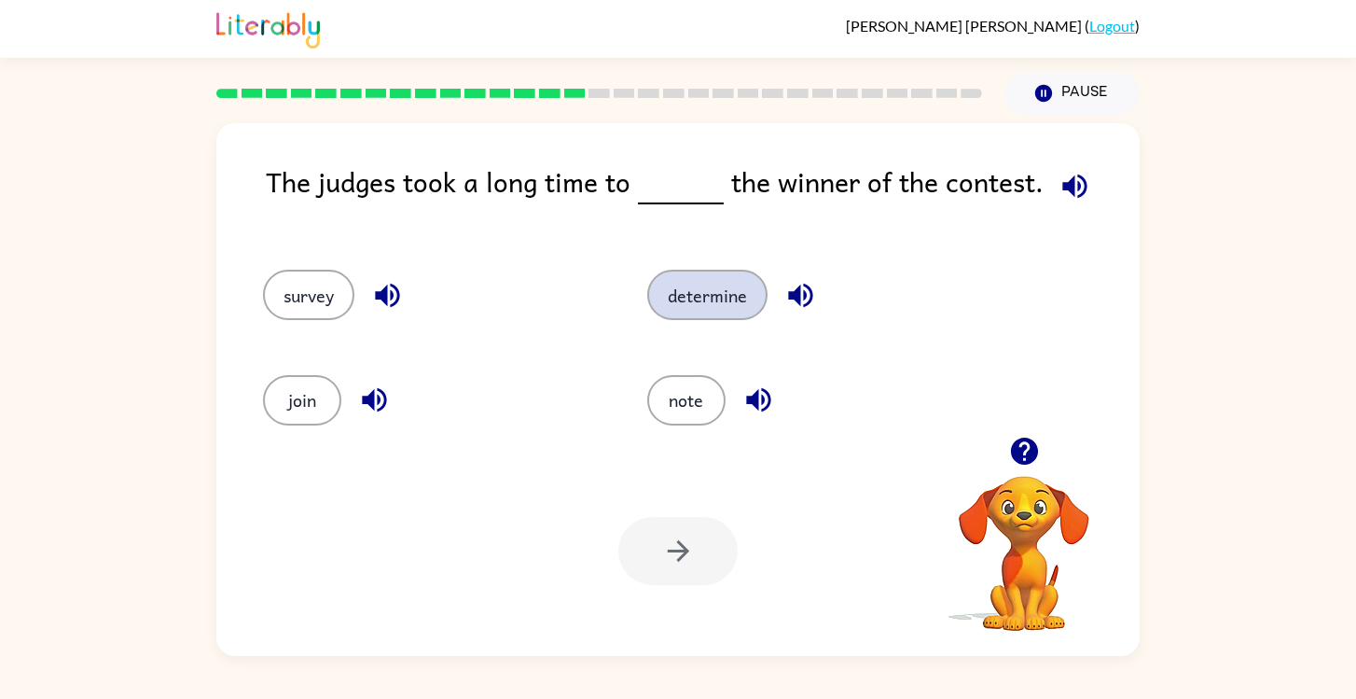
click at [664, 293] on button "determine" at bounding box center [707, 295] width 120 height 50
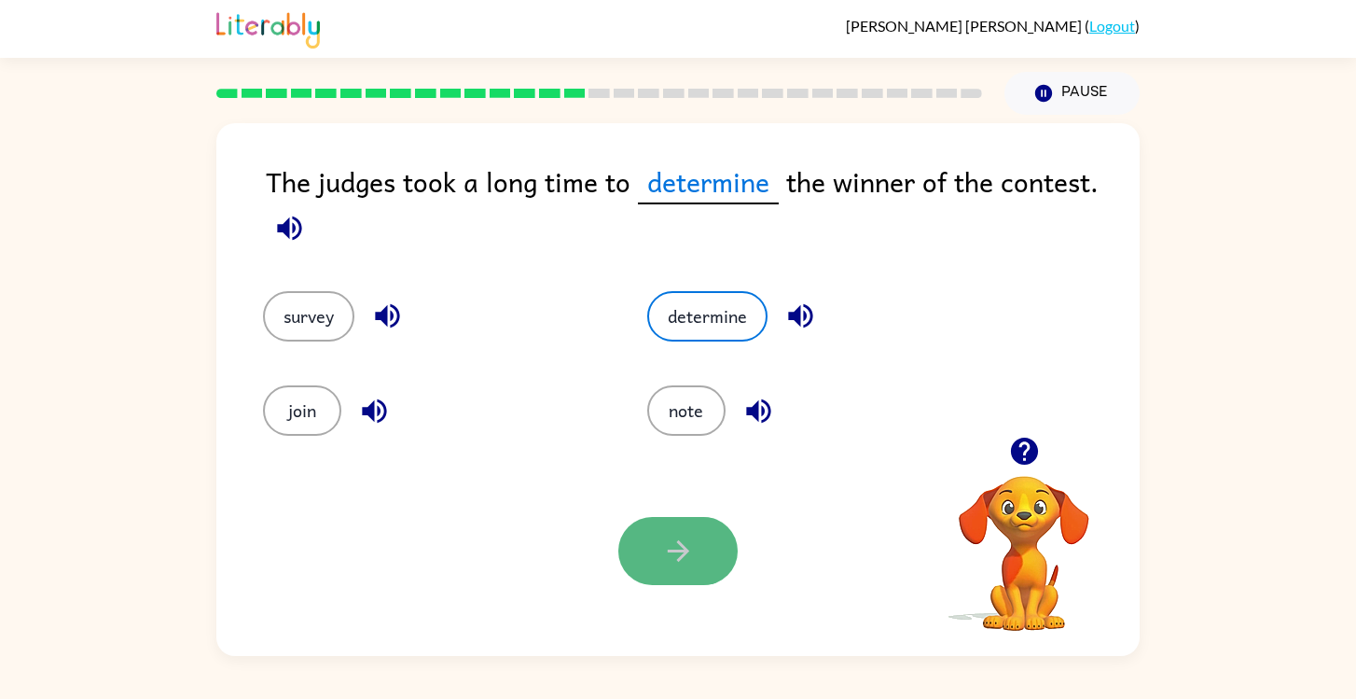
click at [696, 564] on button "button" at bounding box center [677, 551] width 119 height 68
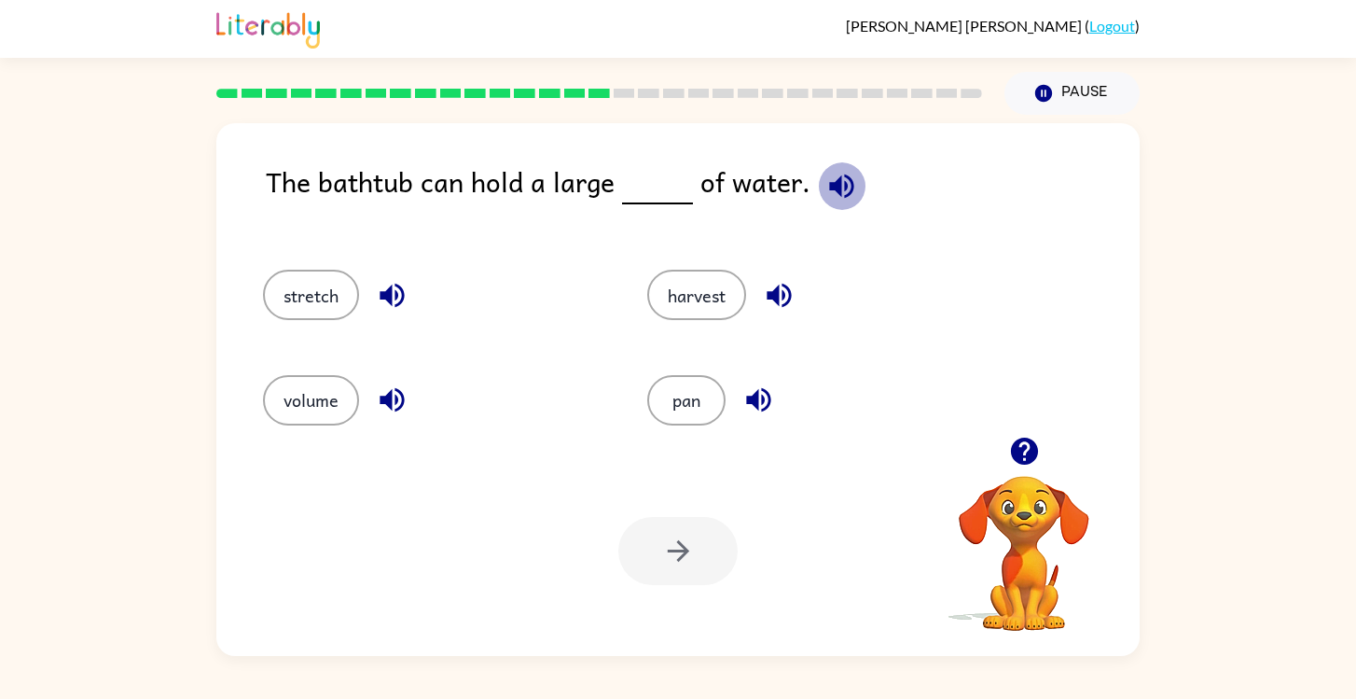
click at [845, 184] on icon "button" at bounding box center [841, 185] width 24 height 24
click at [303, 276] on button "stretch" at bounding box center [311, 295] width 96 height 50
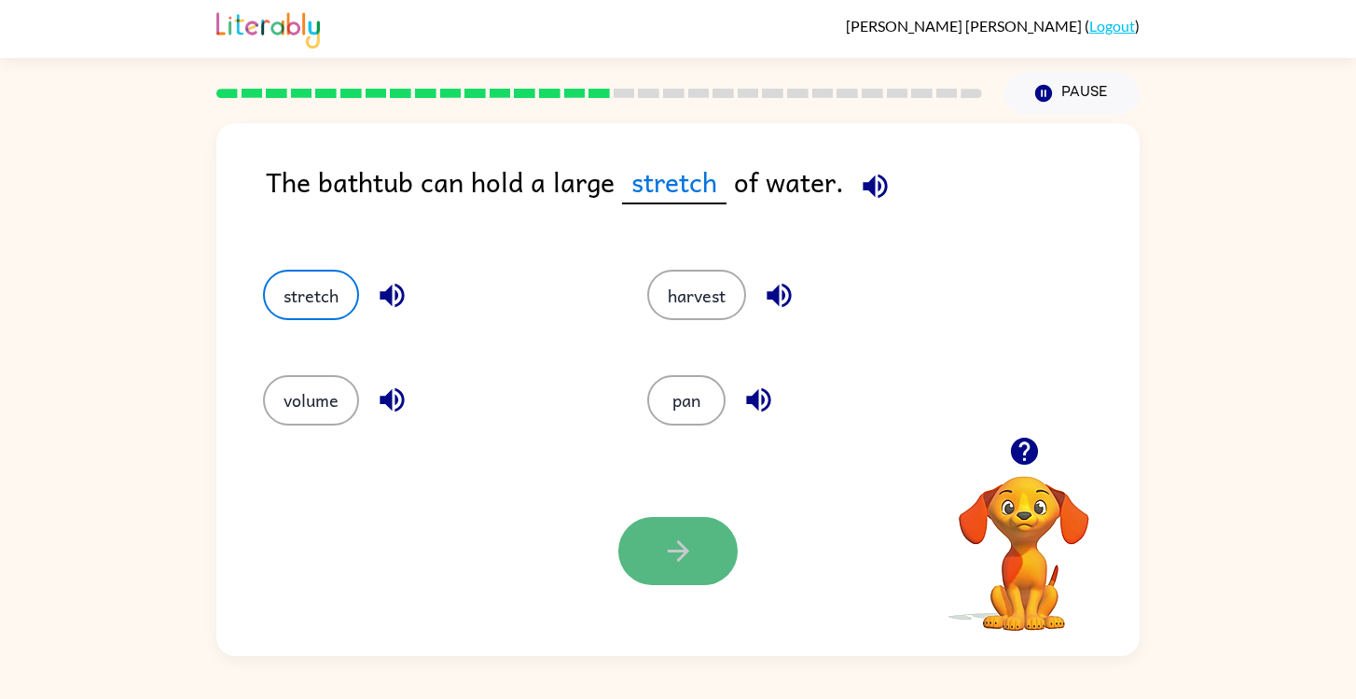
click at [650, 567] on button "button" at bounding box center [677, 551] width 119 height 68
click at [650, 567] on div at bounding box center [677, 551] width 119 height 68
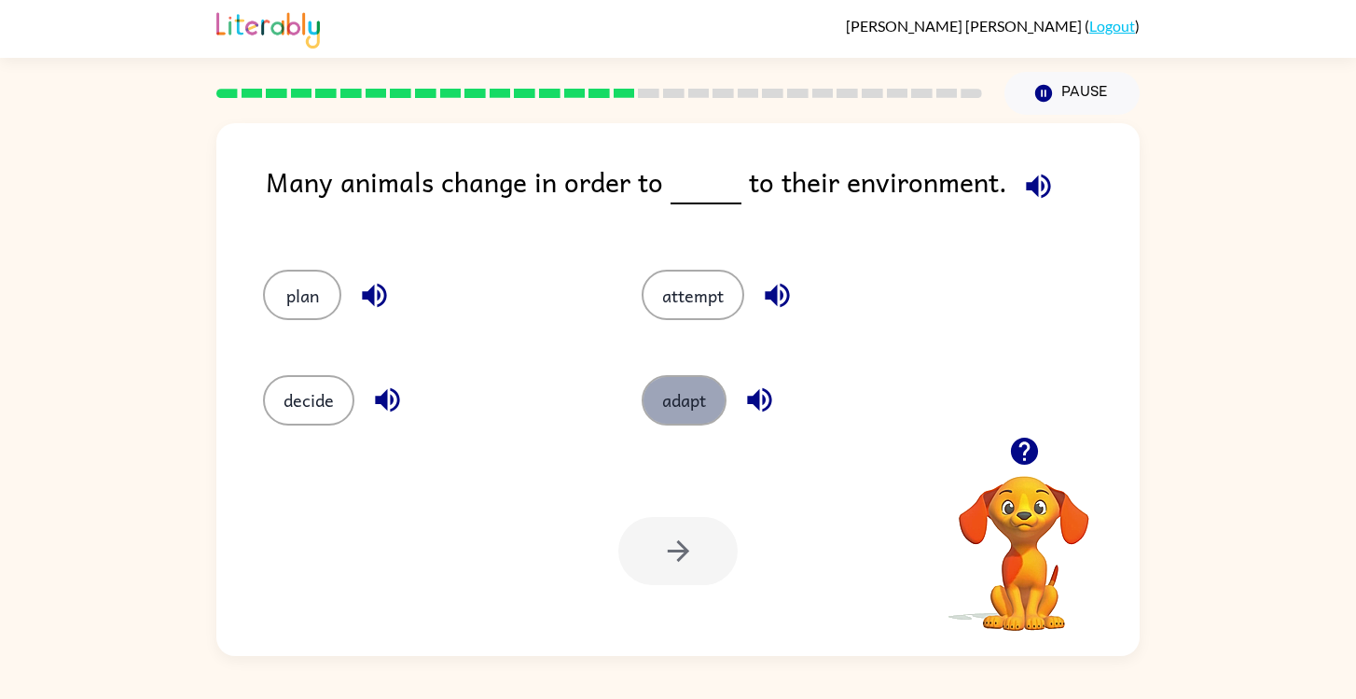
click at [702, 377] on button "adapt" at bounding box center [684, 400] width 85 height 50
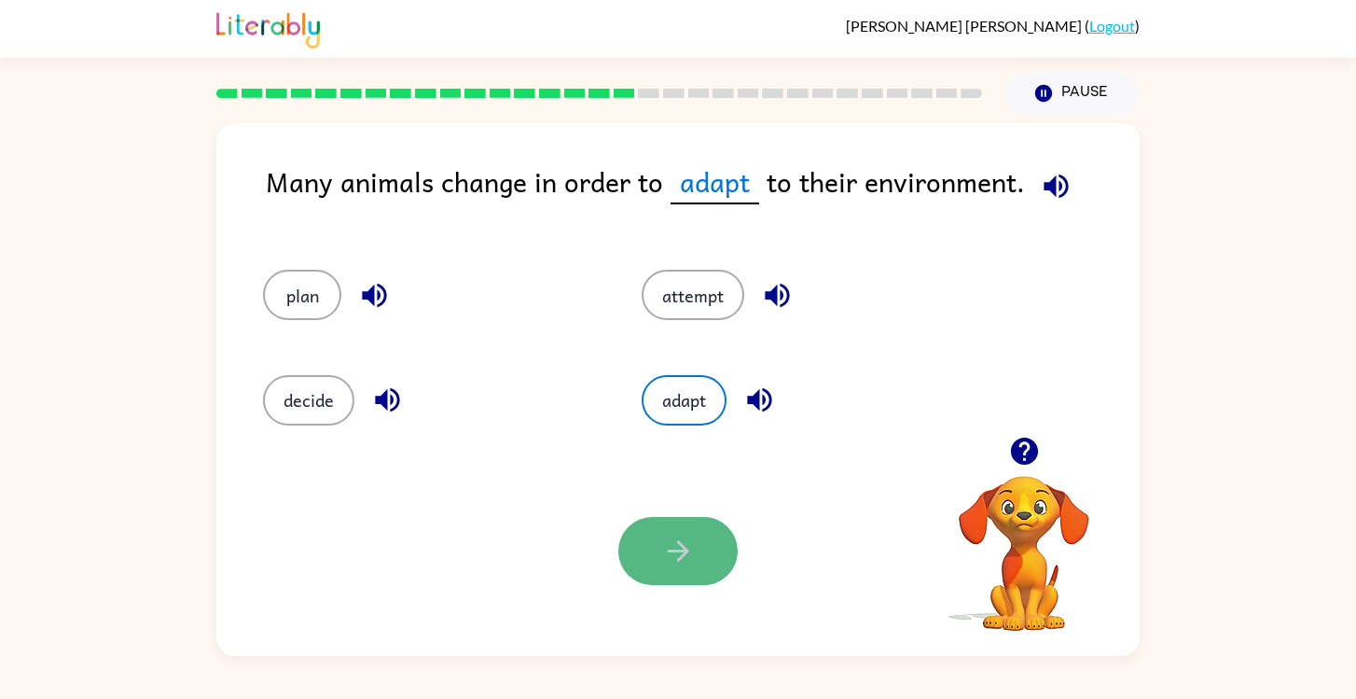
click at [681, 563] on icon "button" at bounding box center [678, 550] width 33 height 33
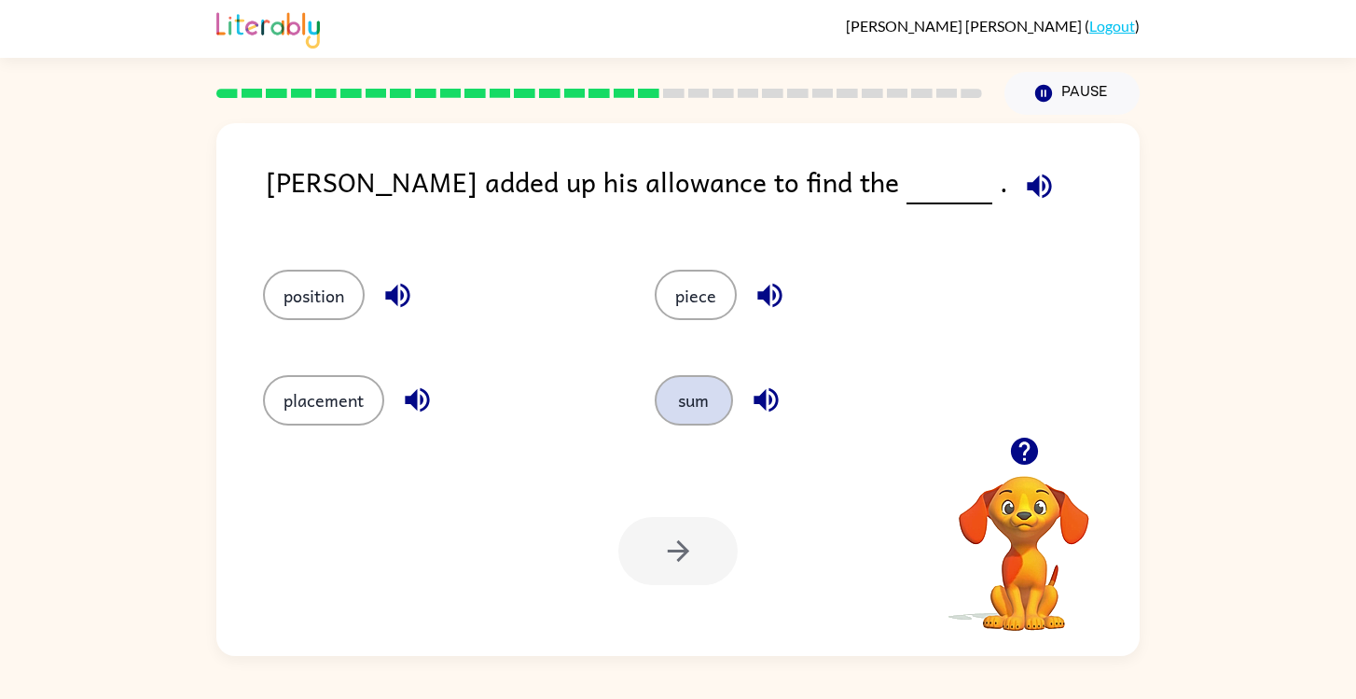
click at [680, 409] on button "sum" at bounding box center [694, 400] width 78 height 50
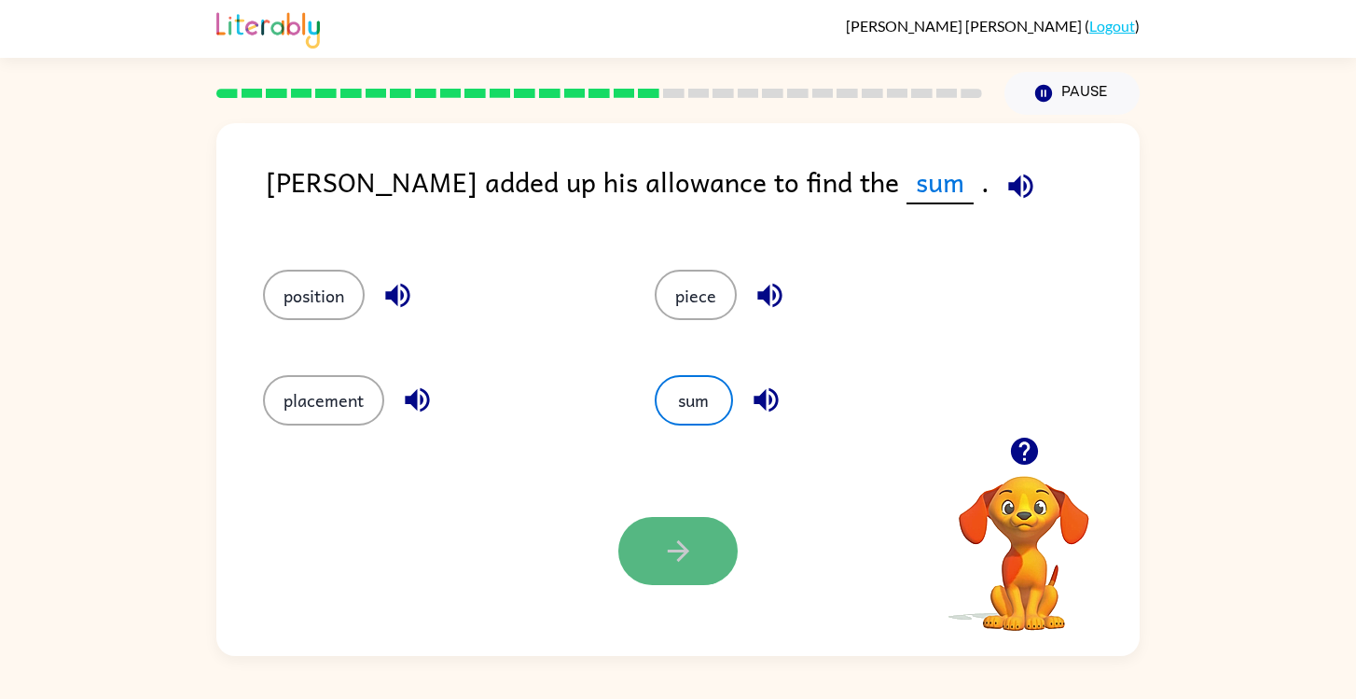
click at [680, 545] on icon "button" at bounding box center [677, 550] width 21 height 21
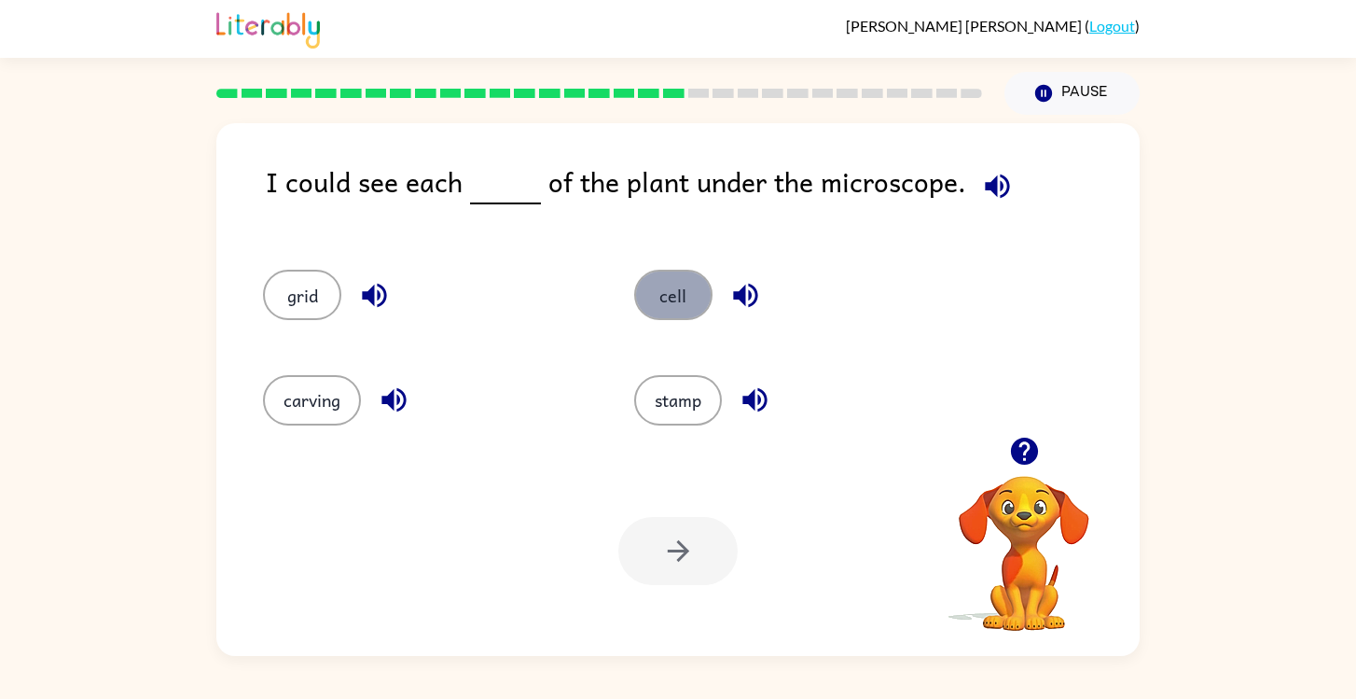
click at [672, 290] on button "cell" at bounding box center [673, 295] width 78 height 50
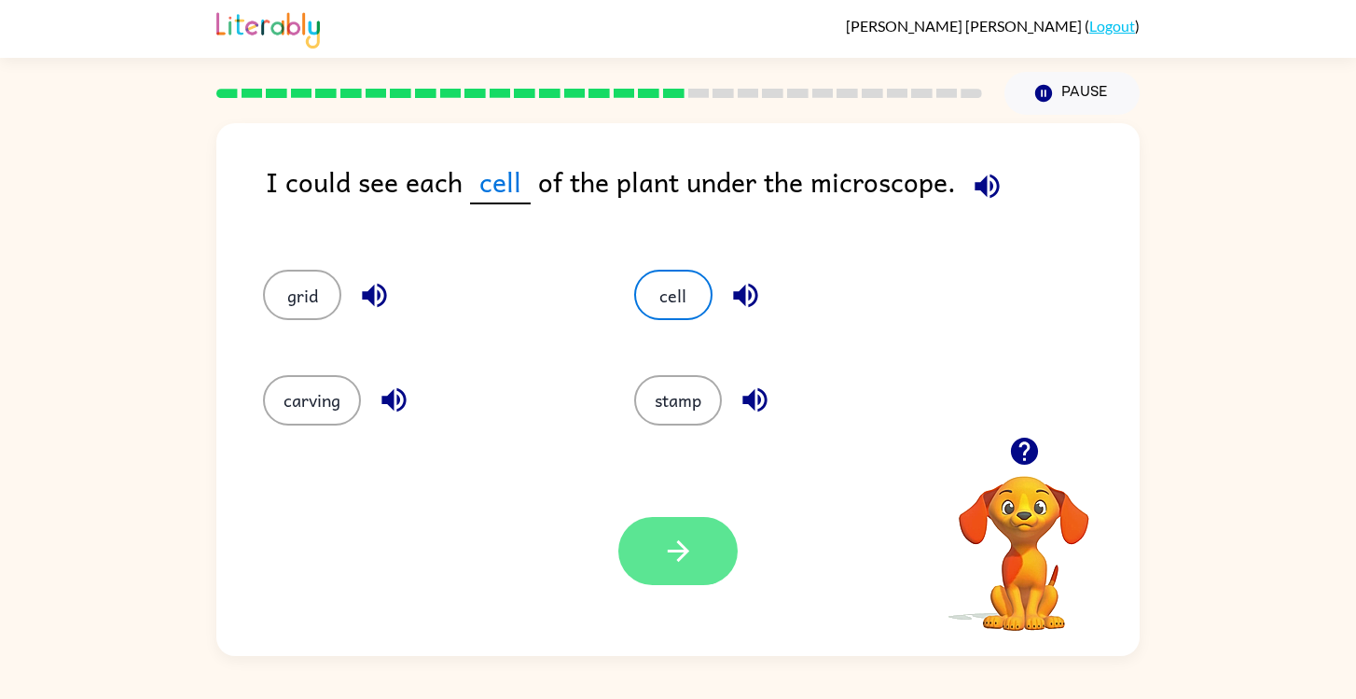
click at [661, 568] on button "button" at bounding box center [677, 551] width 119 height 68
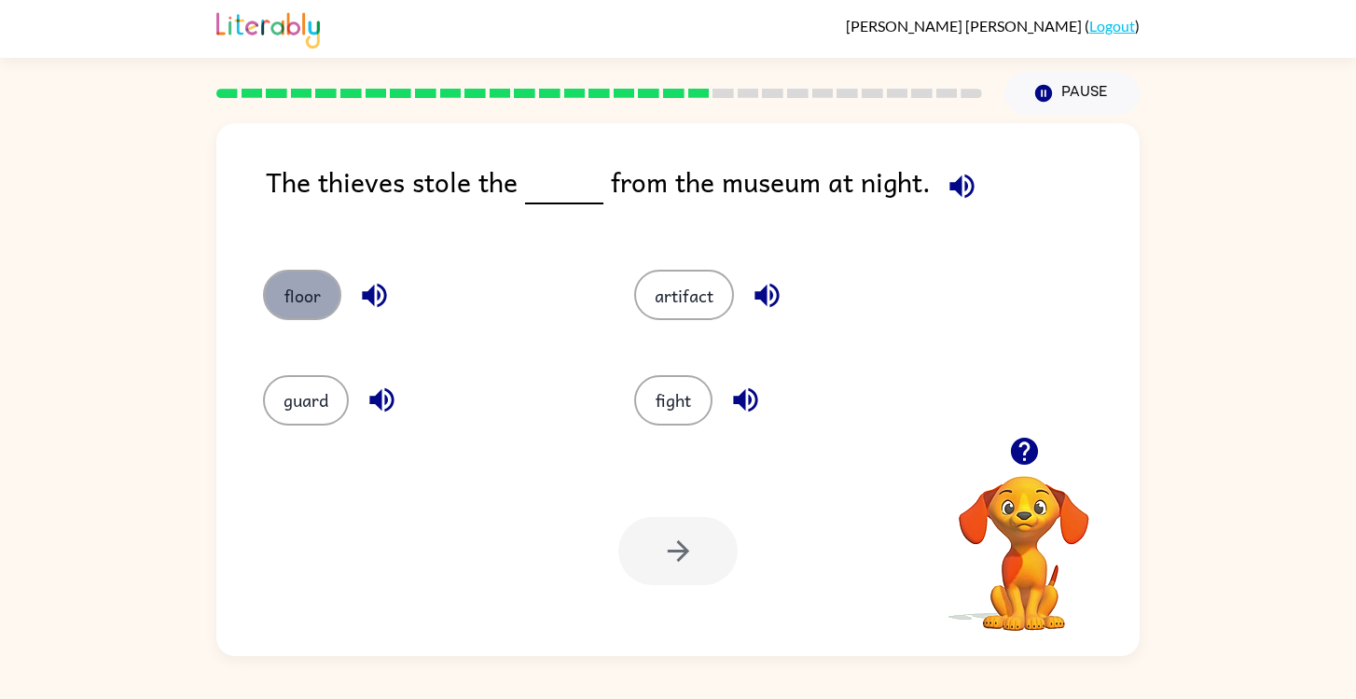
click at [293, 309] on button "floor" at bounding box center [302, 295] width 78 height 50
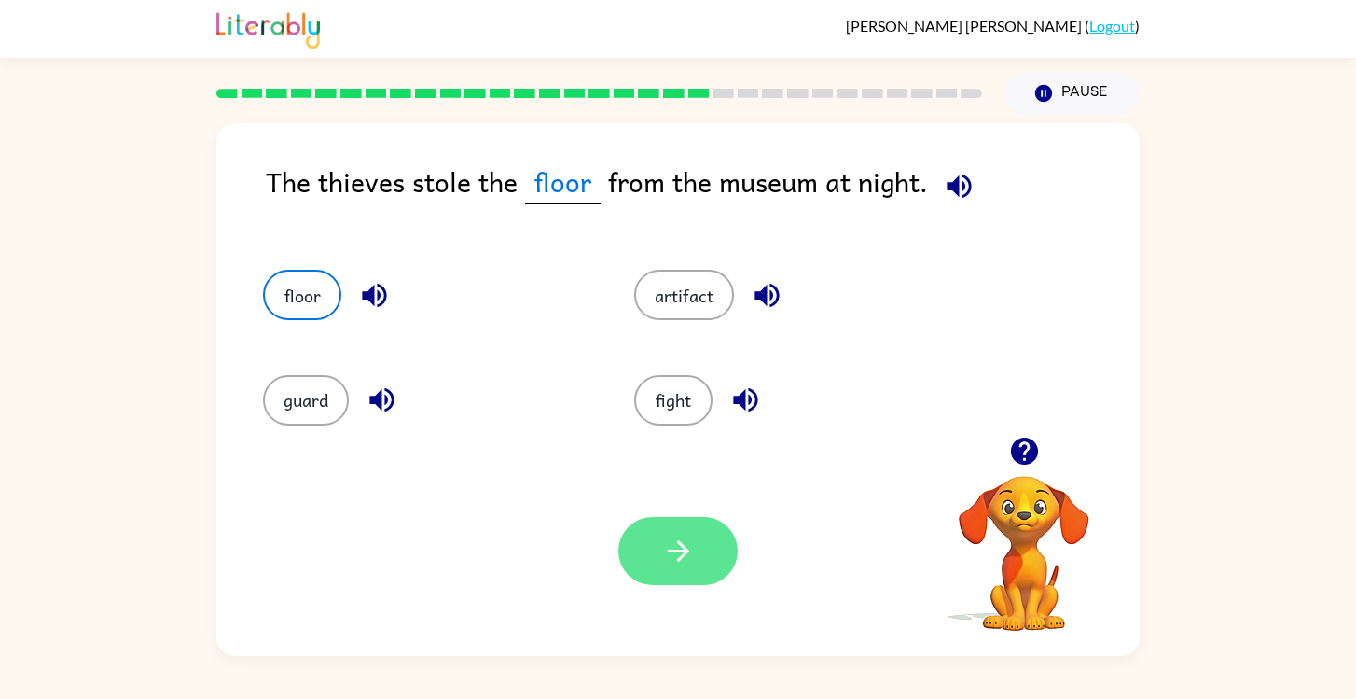
click at [695, 523] on button "button" at bounding box center [677, 551] width 119 height 68
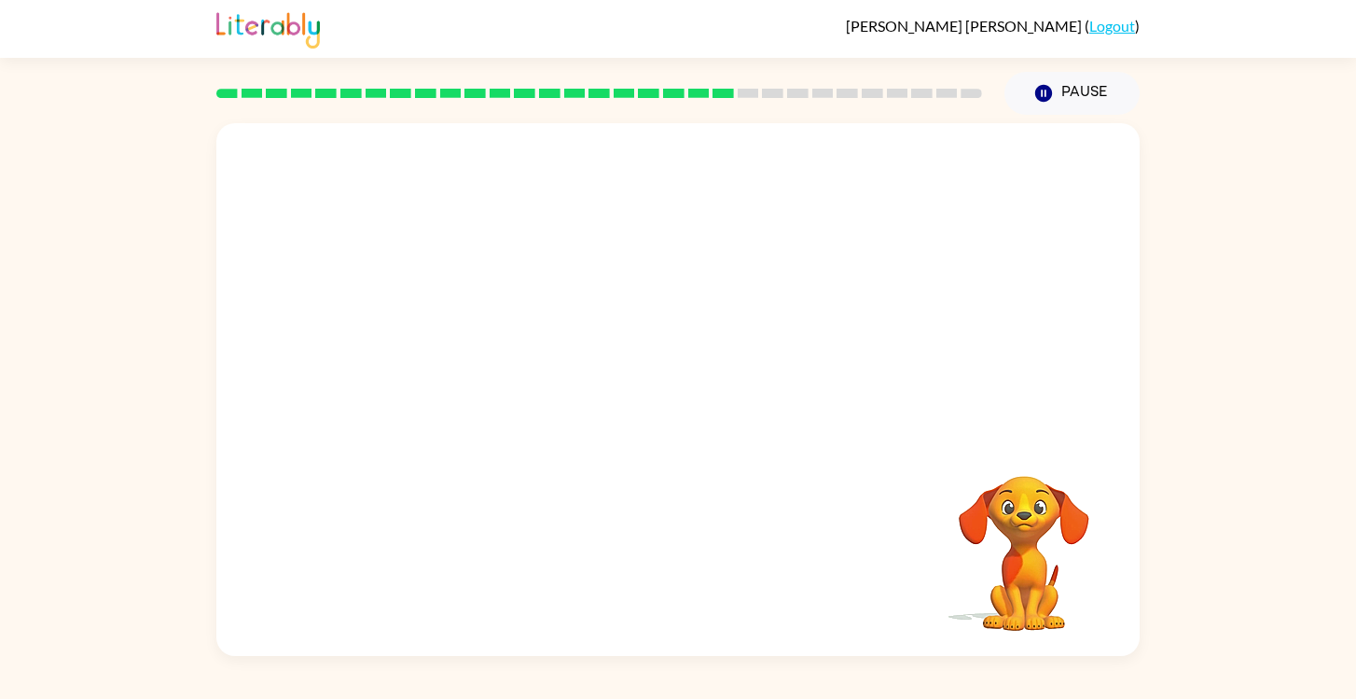
click at [494, 359] on video "Your browser must support playing .mp4 files to use Literably. Please try using…" at bounding box center [677, 279] width 923 height 313
click at [508, 371] on video "Your browser must support playing .mp4 files to use Literably. Please try using…" at bounding box center [677, 279] width 923 height 313
click at [560, 373] on video "Your browser must support playing .mp4 files to use Literably. Please try using…" at bounding box center [677, 279] width 923 height 313
click at [509, 372] on video "Your browser must support playing .mp4 files to use Literably. Please try using…" at bounding box center [677, 279] width 923 height 313
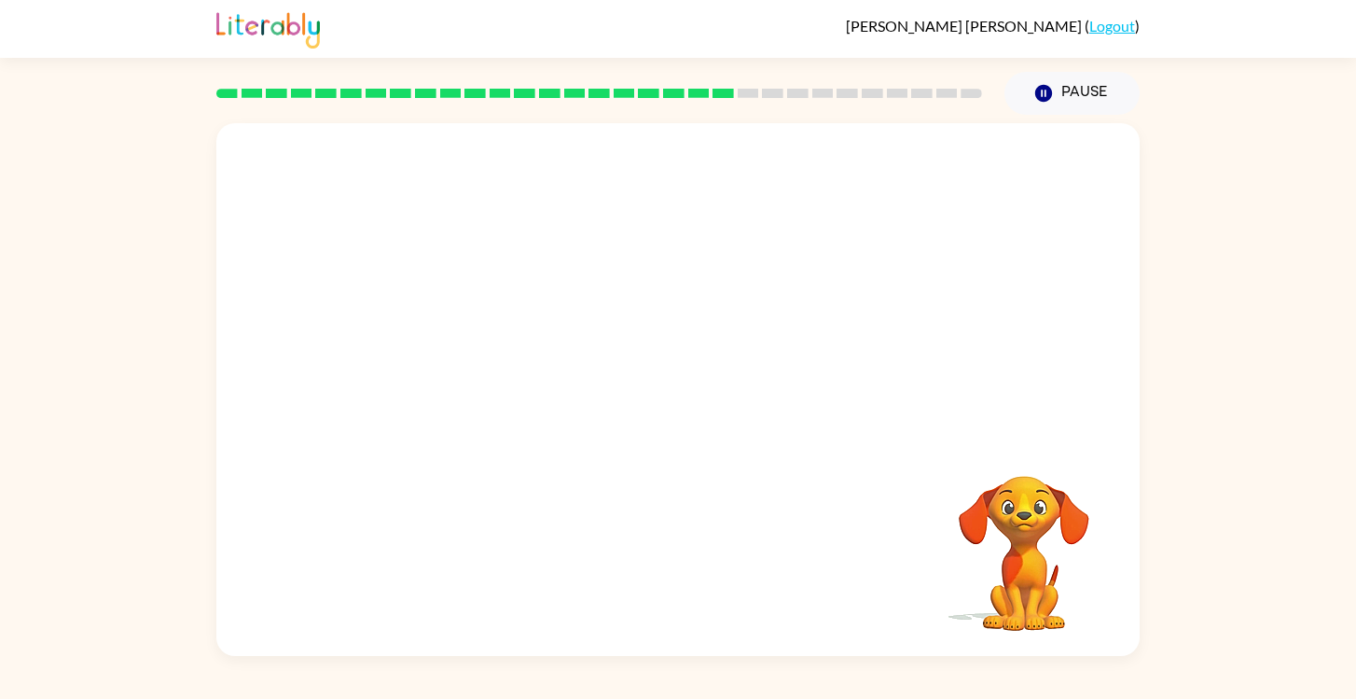
click at [527, 381] on video "Your browser must support playing .mp4 files to use Literably. Please try using…" at bounding box center [677, 279] width 923 height 313
click at [521, 154] on video "Your browser must support playing .mp4 files to use Literably. Please try using…" at bounding box center [677, 279] width 923 height 313
click at [716, 397] on div at bounding box center [677, 399] width 119 height 68
click at [716, 399] on button "button" at bounding box center [677, 399] width 119 height 68
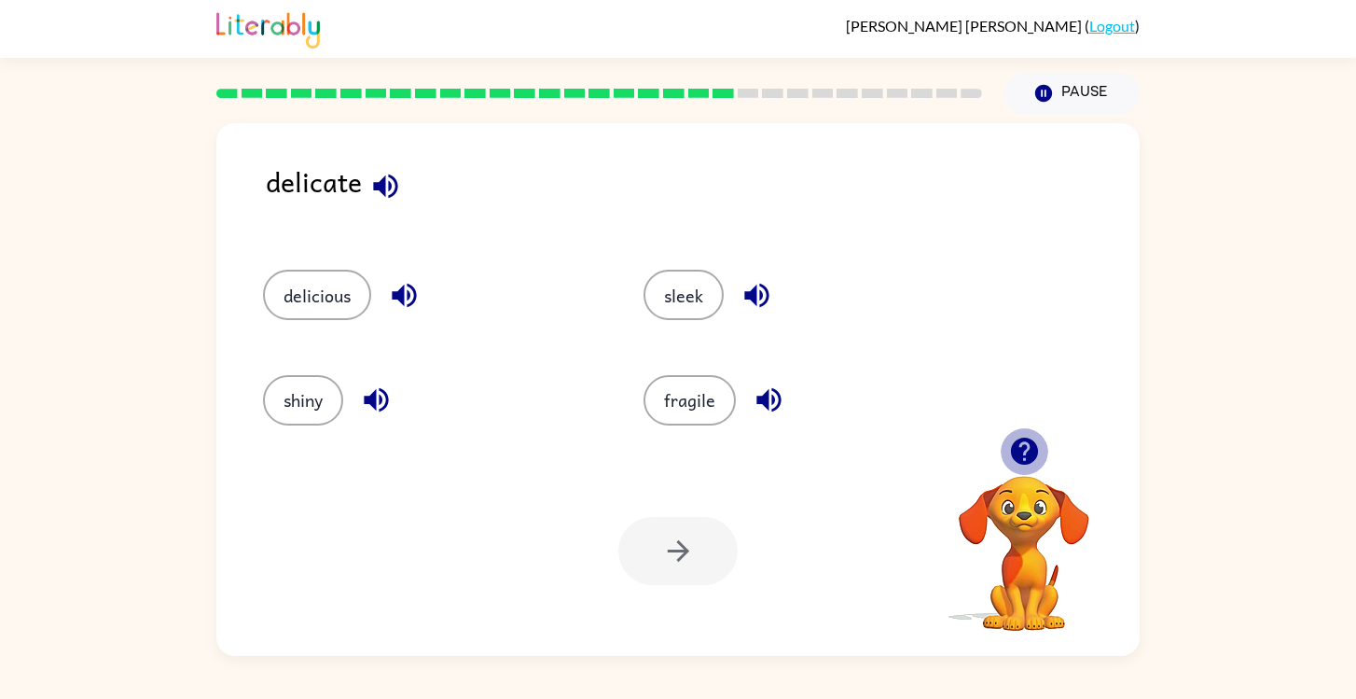
click at [1020, 447] on icon "button" at bounding box center [1024, 451] width 33 height 33
click at [682, 392] on button "fragile" at bounding box center [690, 400] width 92 height 50
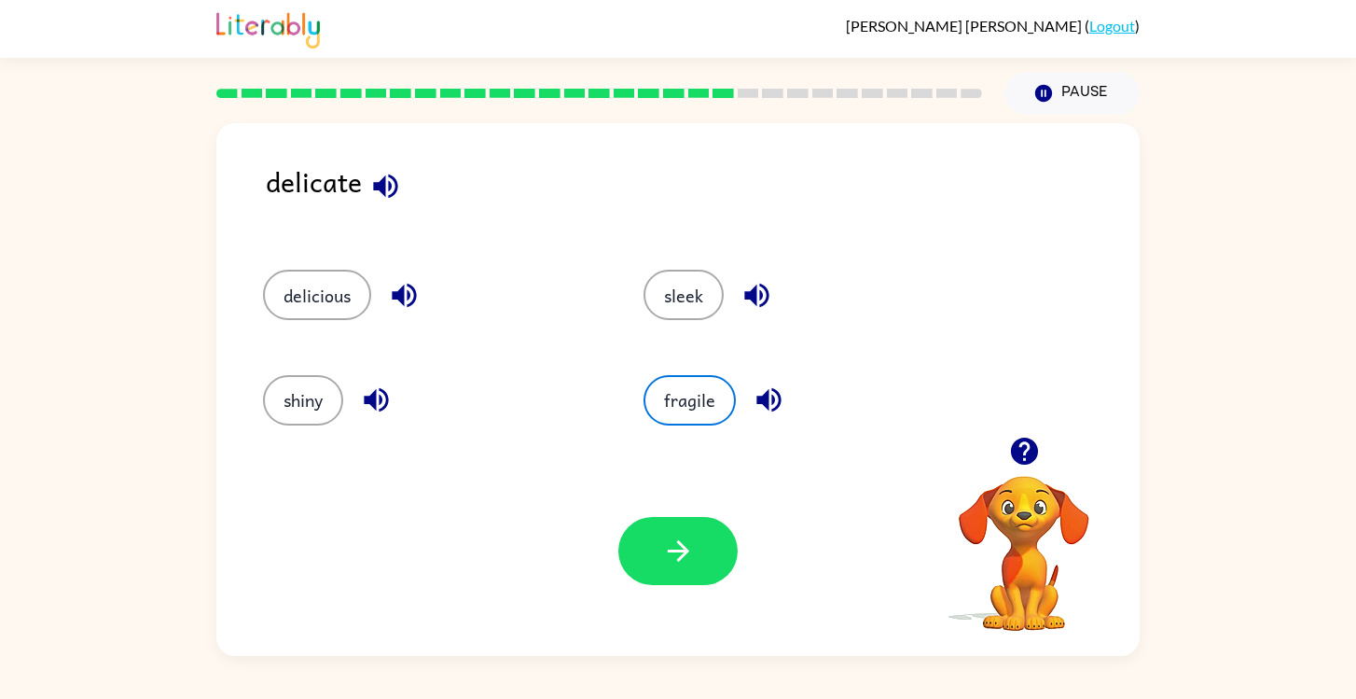
click at [741, 584] on div "Your browser must support playing .mp4 files to use Literably. Please try using…" at bounding box center [677, 551] width 923 height 210
click at [720, 582] on div at bounding box center [677, 551] width 119 height 68
click at [717, 573] on button "button" at bounding box center [677, 551] width 119 height 68
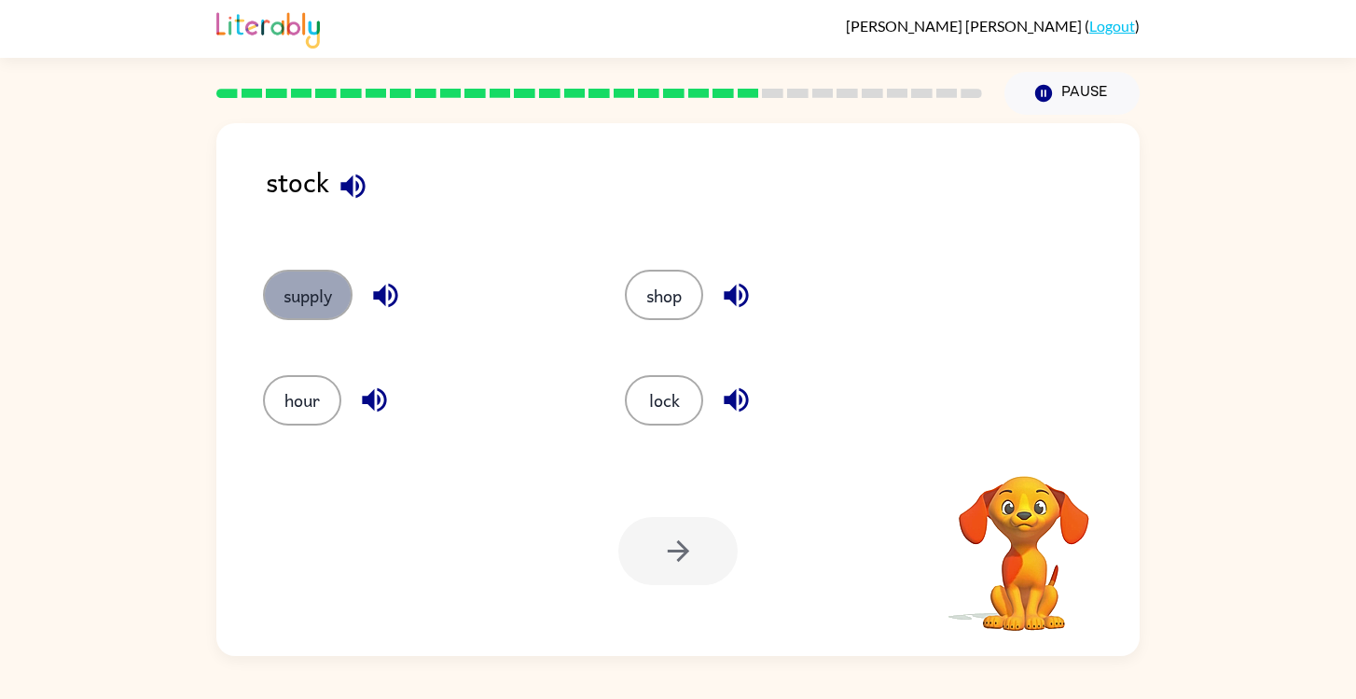
click at [335, 301] on button "supply" at bounding box center [308, 295] width 90 height 50
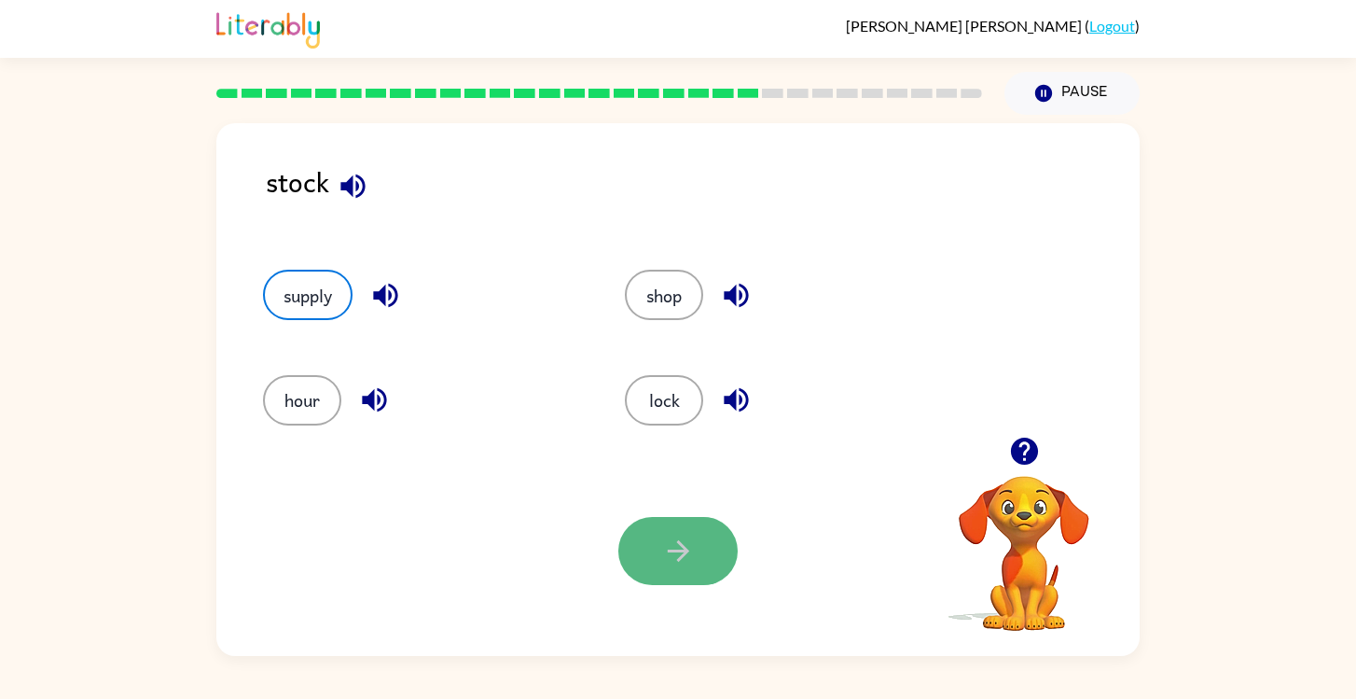
click at [678, 571] on button "button" at bounding box center [677, 551] width 119 height 68
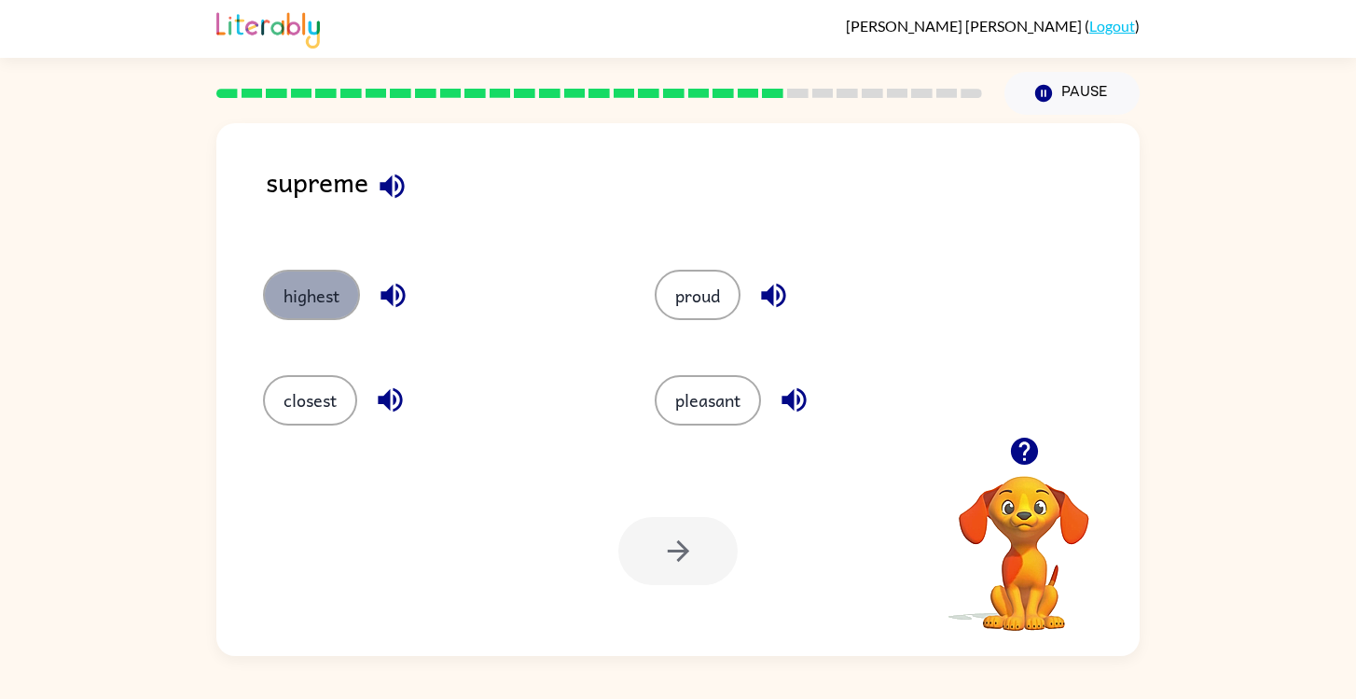
click at [320, 297] on button "highest" at bounding box center [311, 295] width 97 height 50
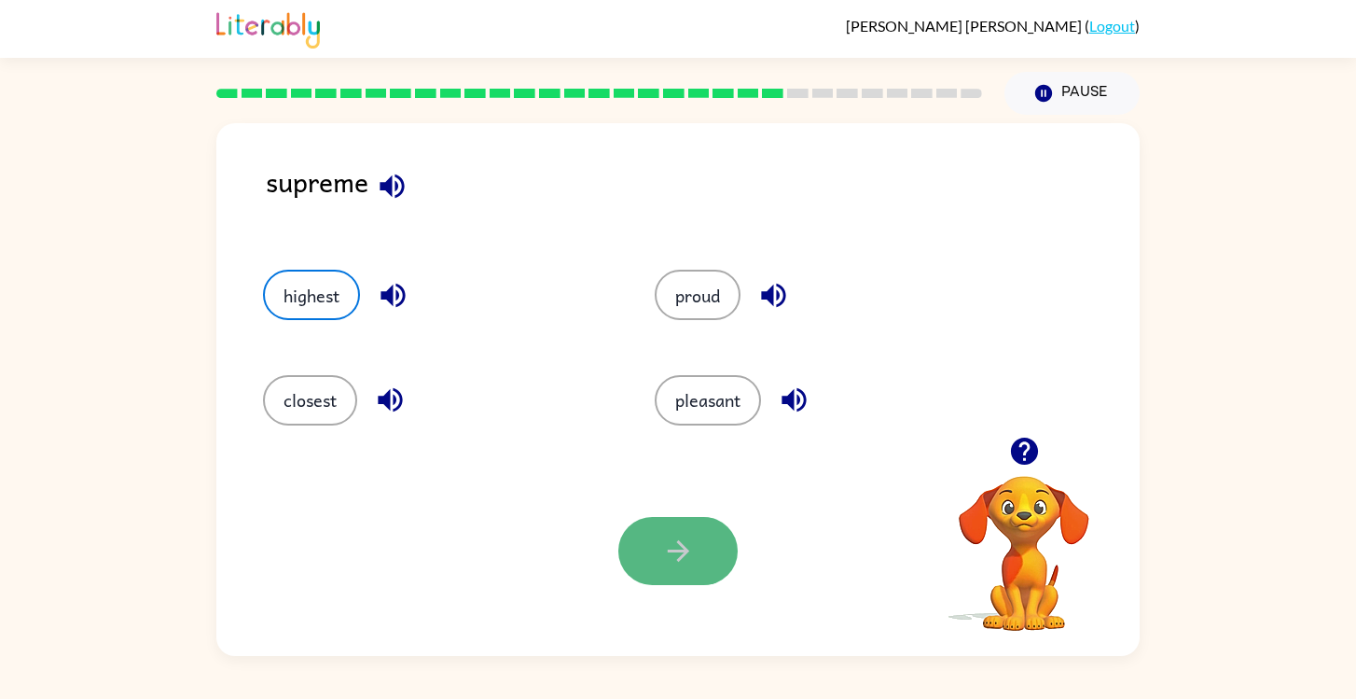
click at [674, 544] on icon "button" at bounding box center [678, 550] width 33 height 33
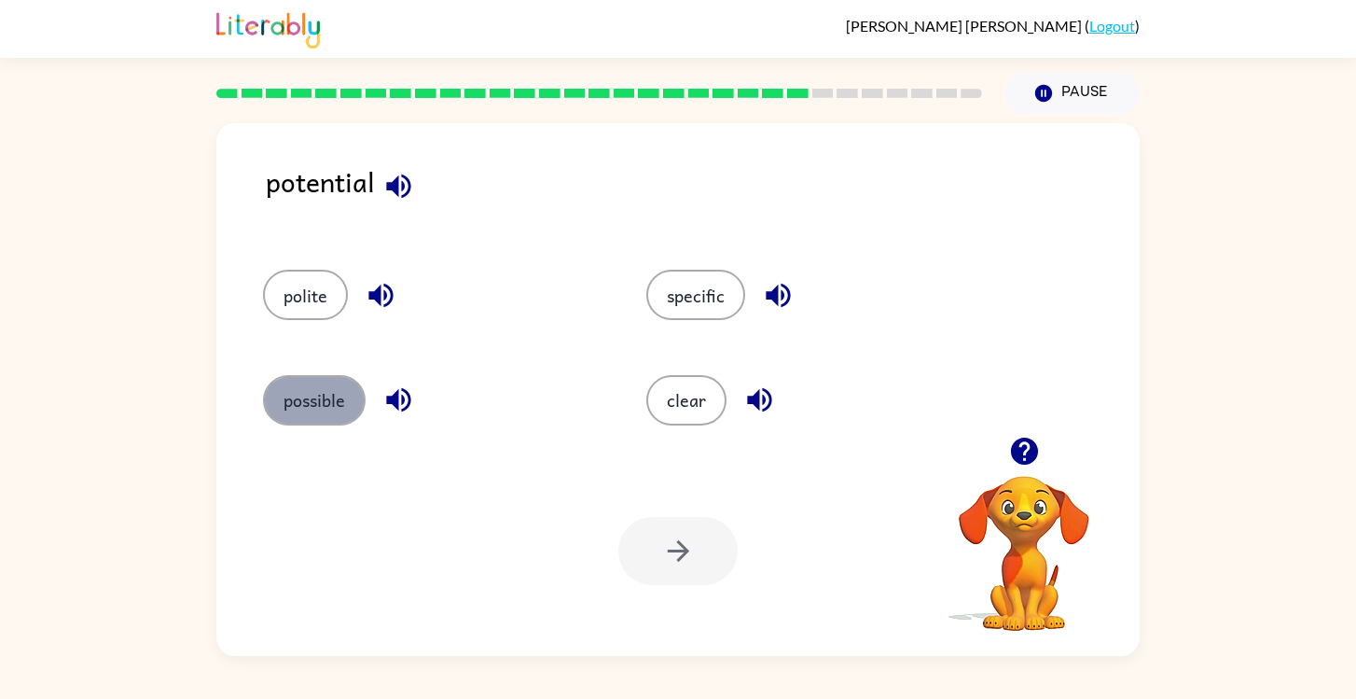
click at [323, 385] on button "possible" at bounding box center [314, 400] width 103 height 50
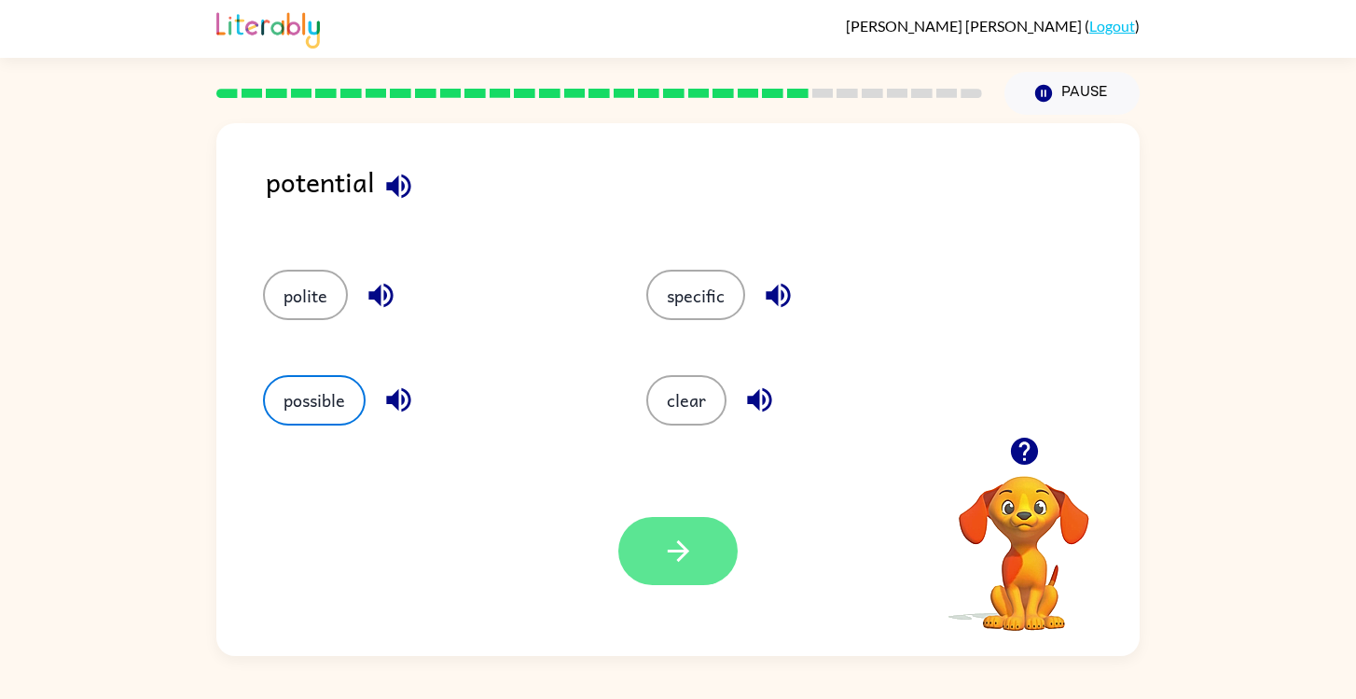
click at [673, 552] on icon "button" at bounding box center [678, 550] width 33 height 33
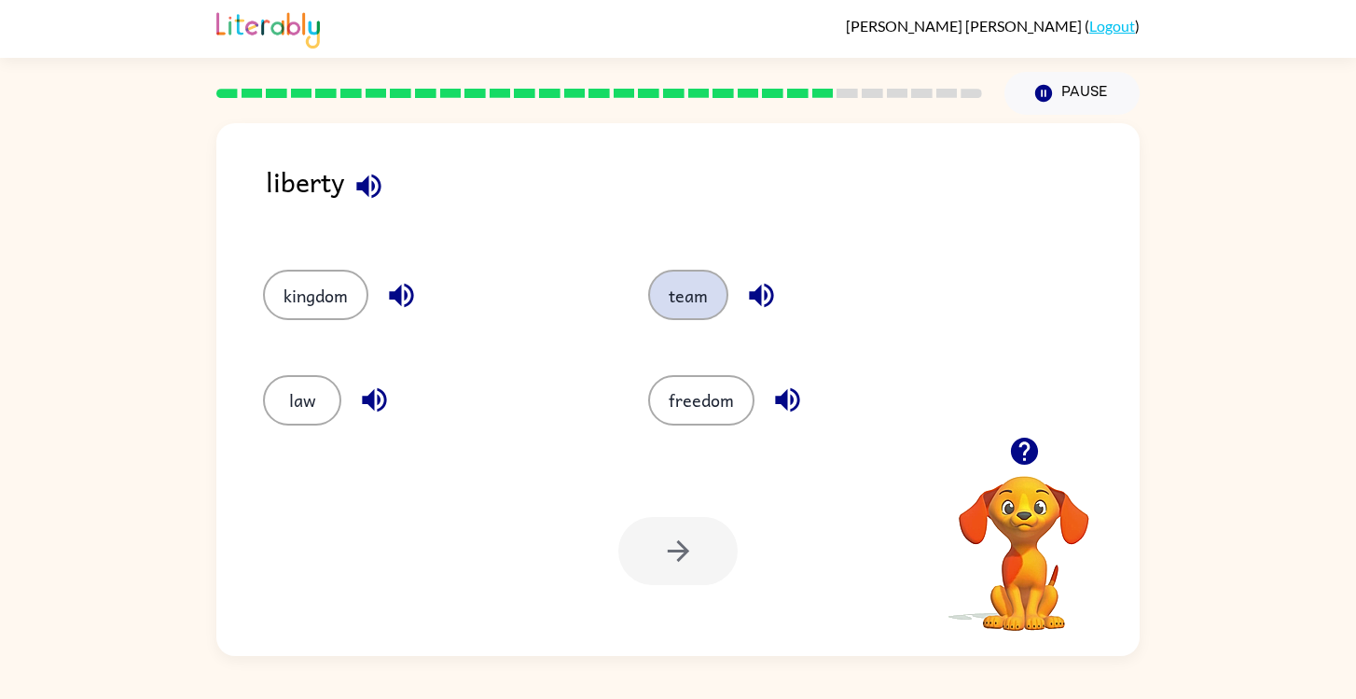
click at [687, 299] on button "team" at bounding box center [688, 295] width 80 height 50
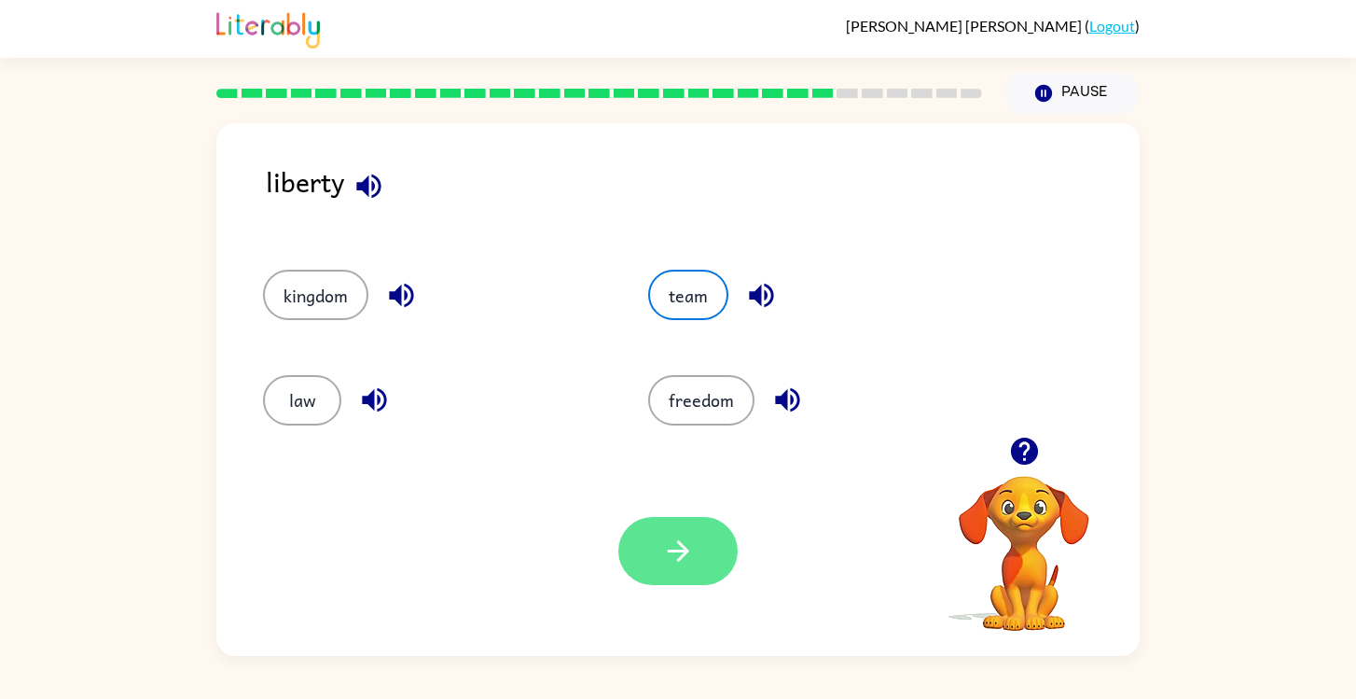
drag, startPoint x: 687, startPoint y: 299, endPoint x: 692, endPoint y: 531, distance: 231.4
click at [686, 480] on div "liberty kingdom team law freedom Your browser must support playing .mp4 files t…" at bounding box center [677, 389] width 923 height 533
click at [692, 532] on button "button" at bounding box center [677, 551] width 119 height 68
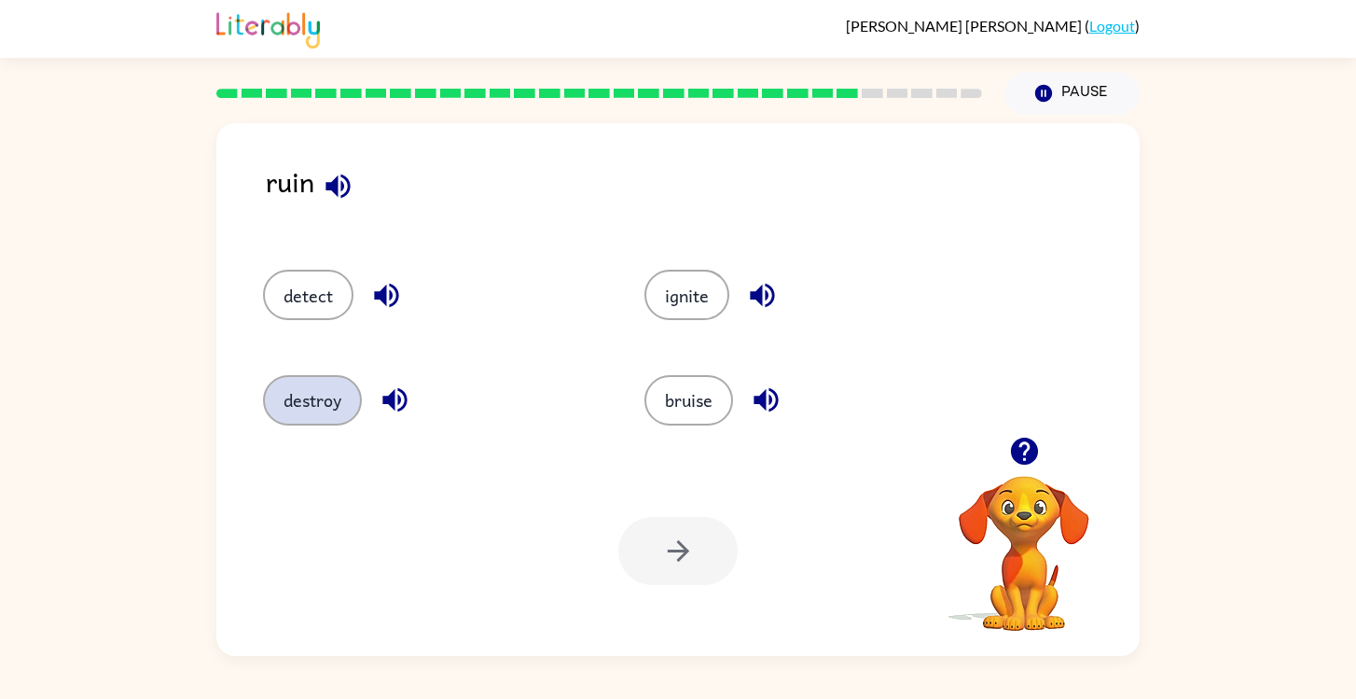
click at [311, 378] on button "destroy" at bounding box center [312, 400] width 99 height 50
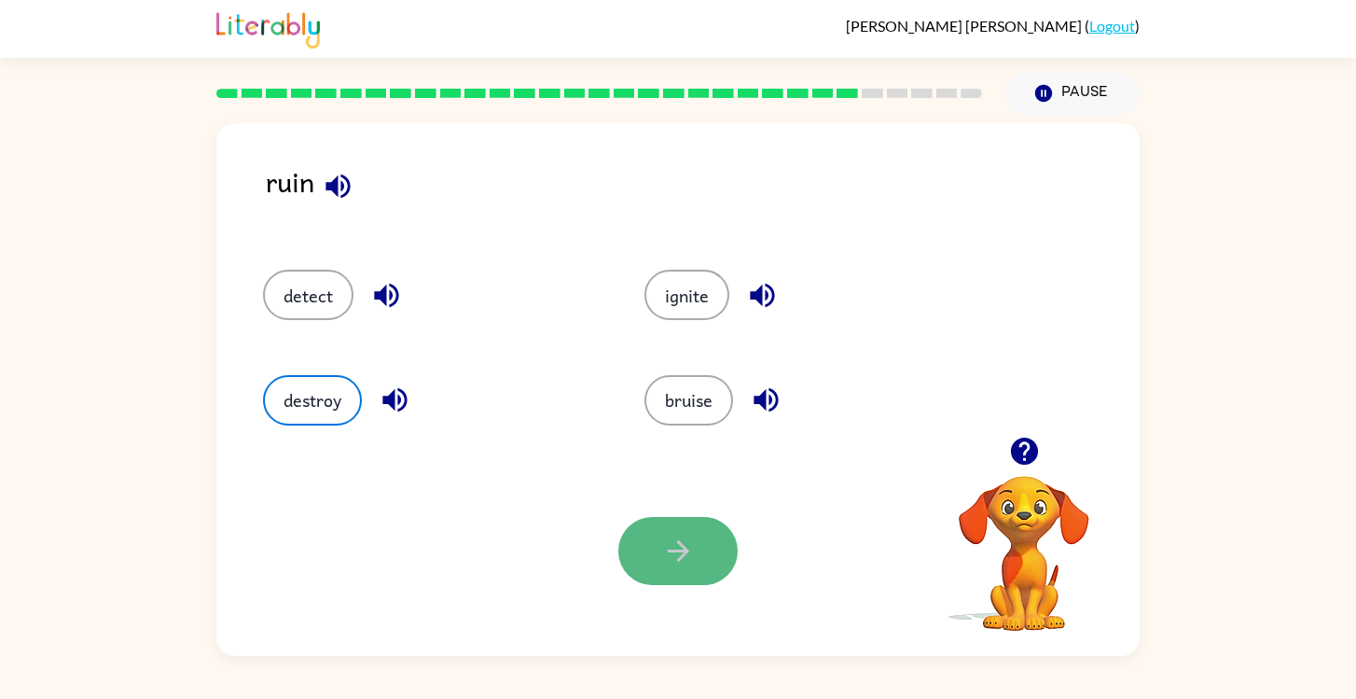
click at [701, 575] on button "button" at bounding box center [677, 551] width 119 height 68
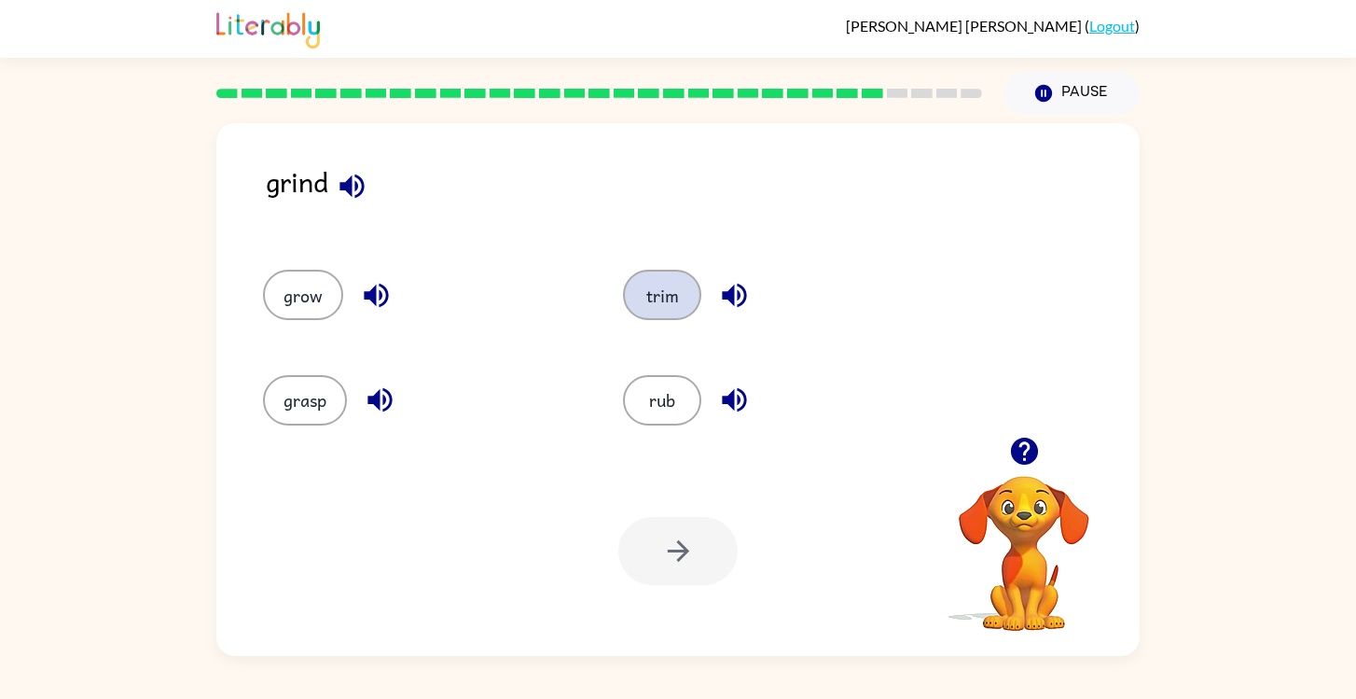
click at [652, 298] on button "trim" at bounding box center [662, 295] width 78 height 50
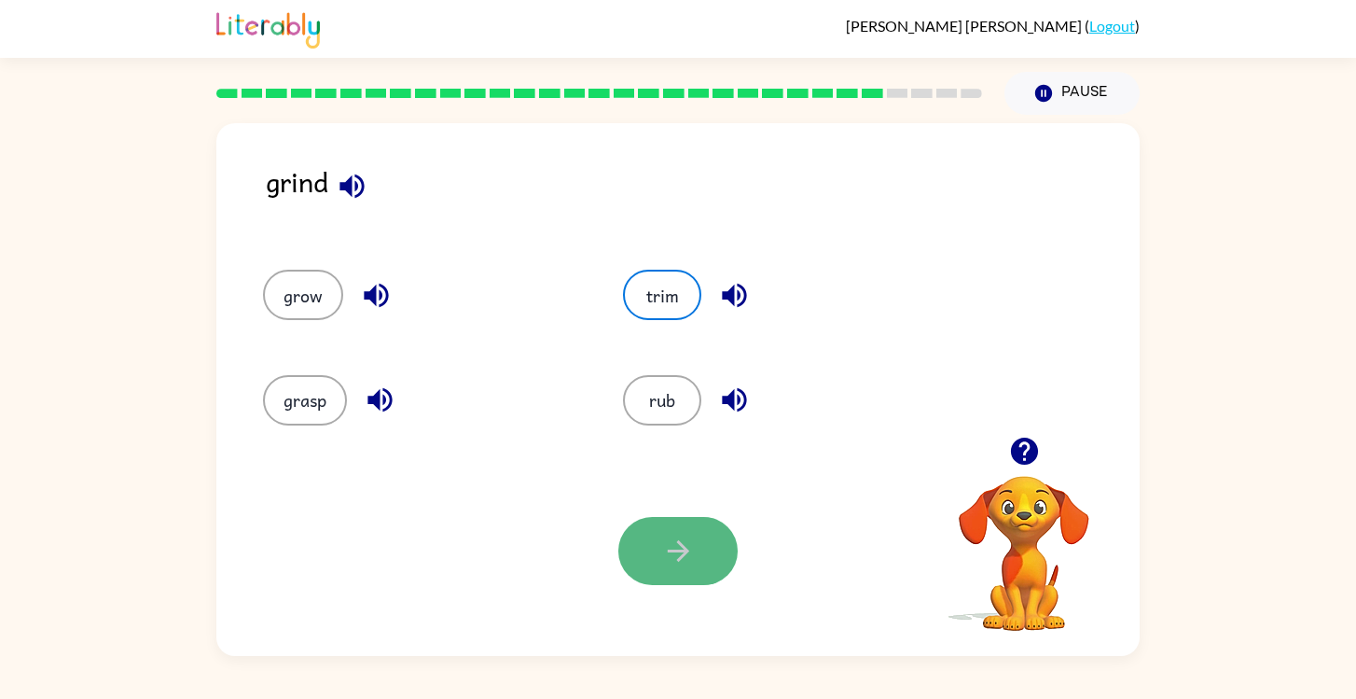
click at [679, 558] on icon "button" at bounding box center [677, 550] width 21 height 21
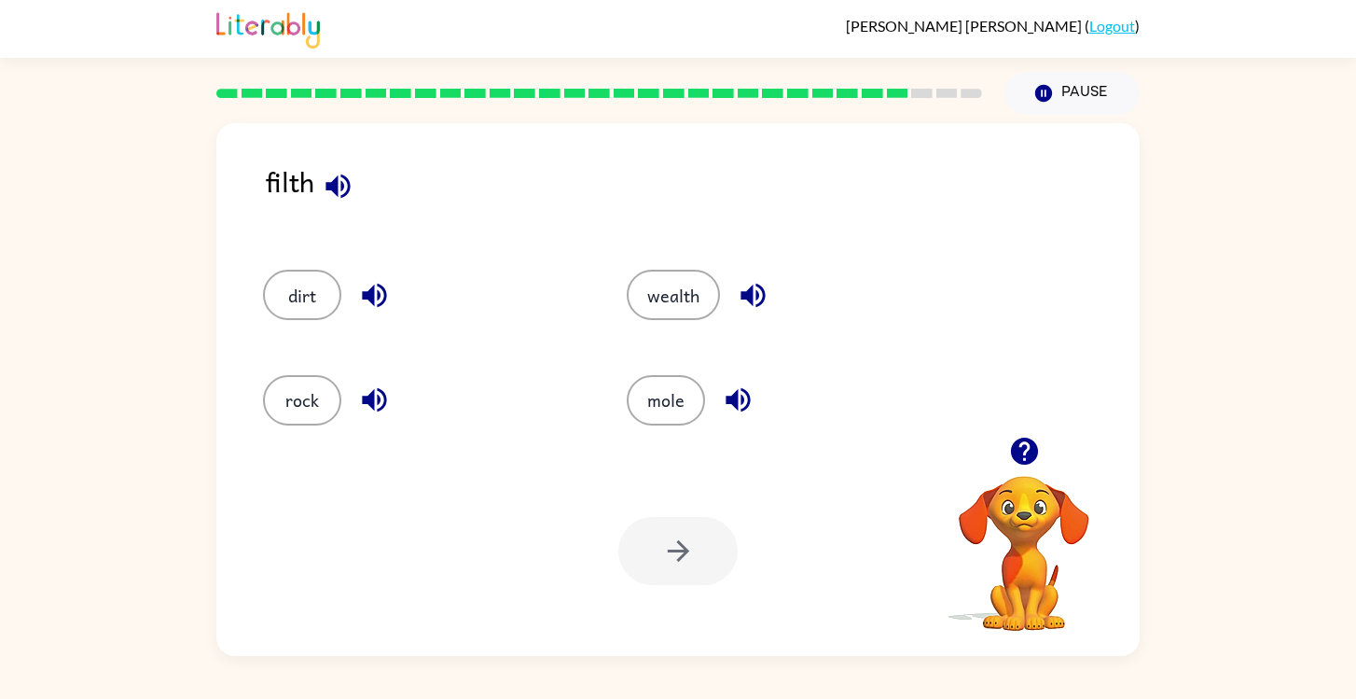
click at [267, 276] on div "dirt" at bounding box center [423, 295] width 321 height 50
click at [296, 292] on button "dirt" at bounding box center [302, 295] width 78 height 50
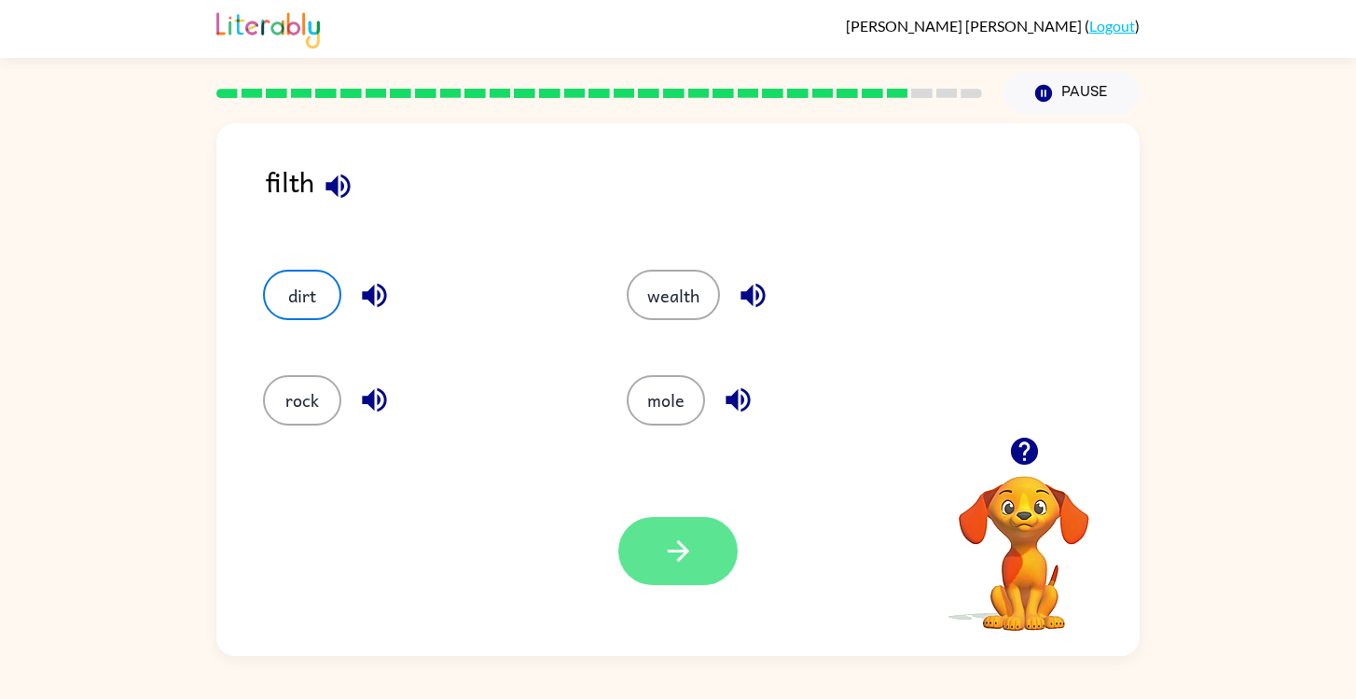
drag, startPoint x: 296, startPoint y: 292, endPoint x: 640, endPoint y: 525, distance: 415.7
click at [640, 525] on div "filth dirt wealth rock mole Your browser must support playing .mp4 files to use…" at bounding box center [677, 389] width 923 height 533
click at [663, 542] on icon "button" at bounding box center [678, 550] width 33 height 33
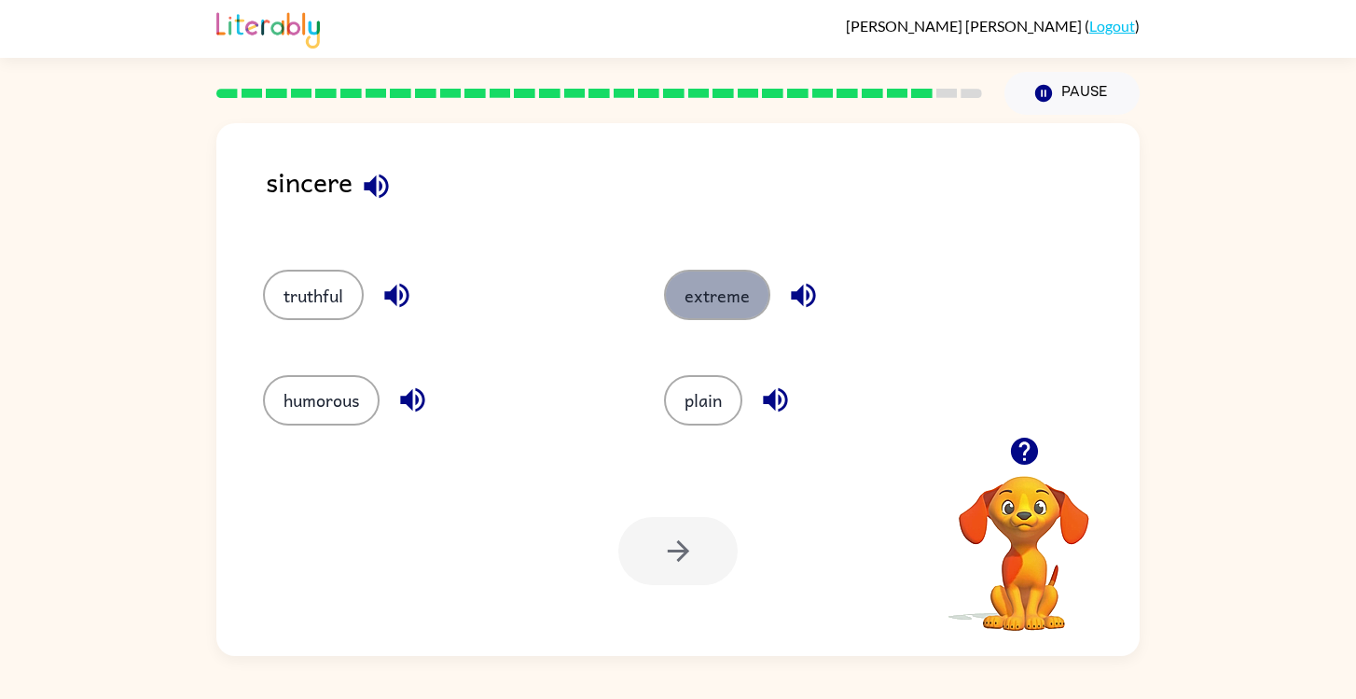
click at [689, 297] on button "extreme" at bounding box center [717, 295] width 106 height 50
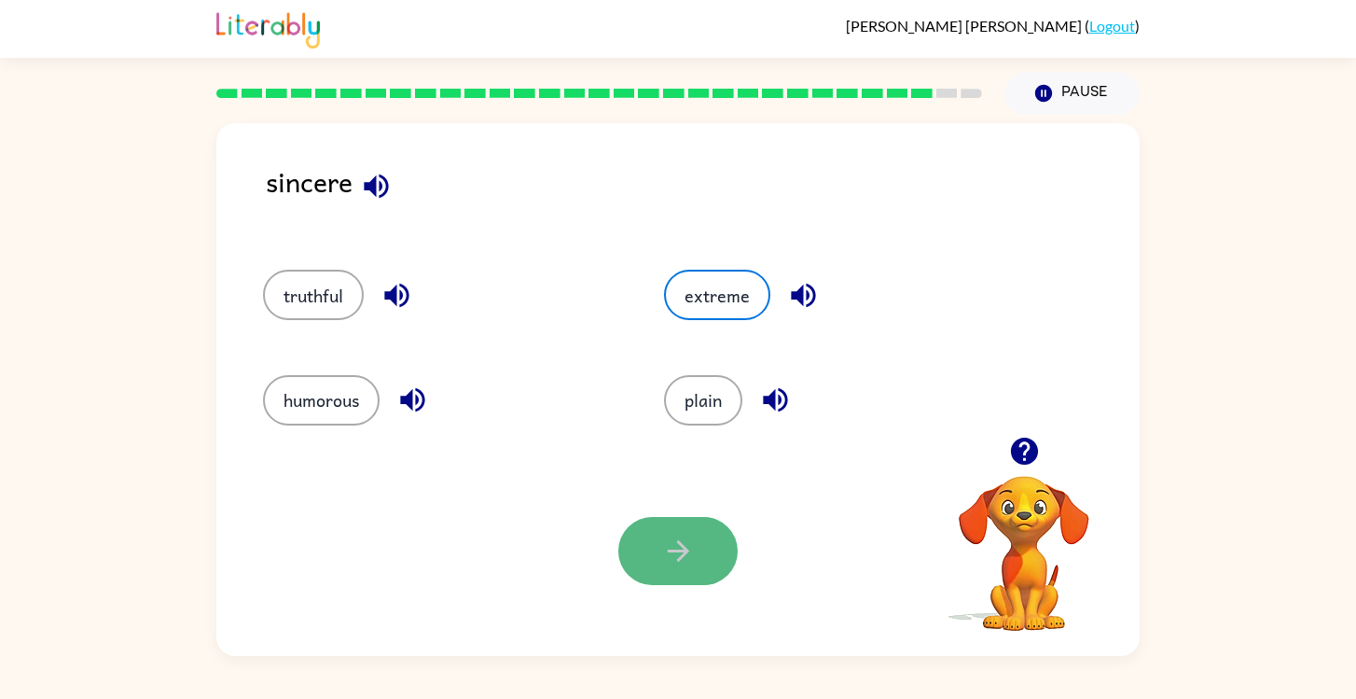
click at [653, 539] on button "button" at bounding box center [677, 551] width 119 height 68
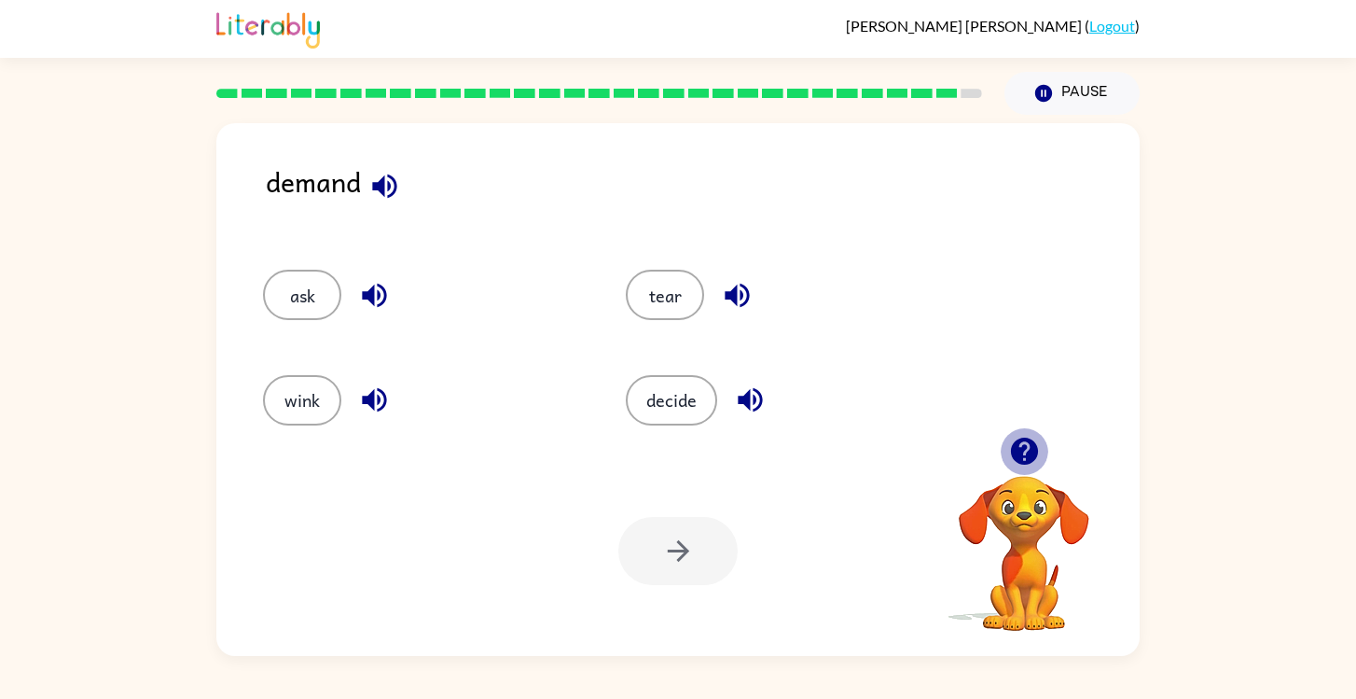
click at [1011, 449] on icon "button" at bounding box center [1023, 450] width 27 height 27
click at [312, 299] on button "ask" at bounding box center [302, 295] width 78 height 50
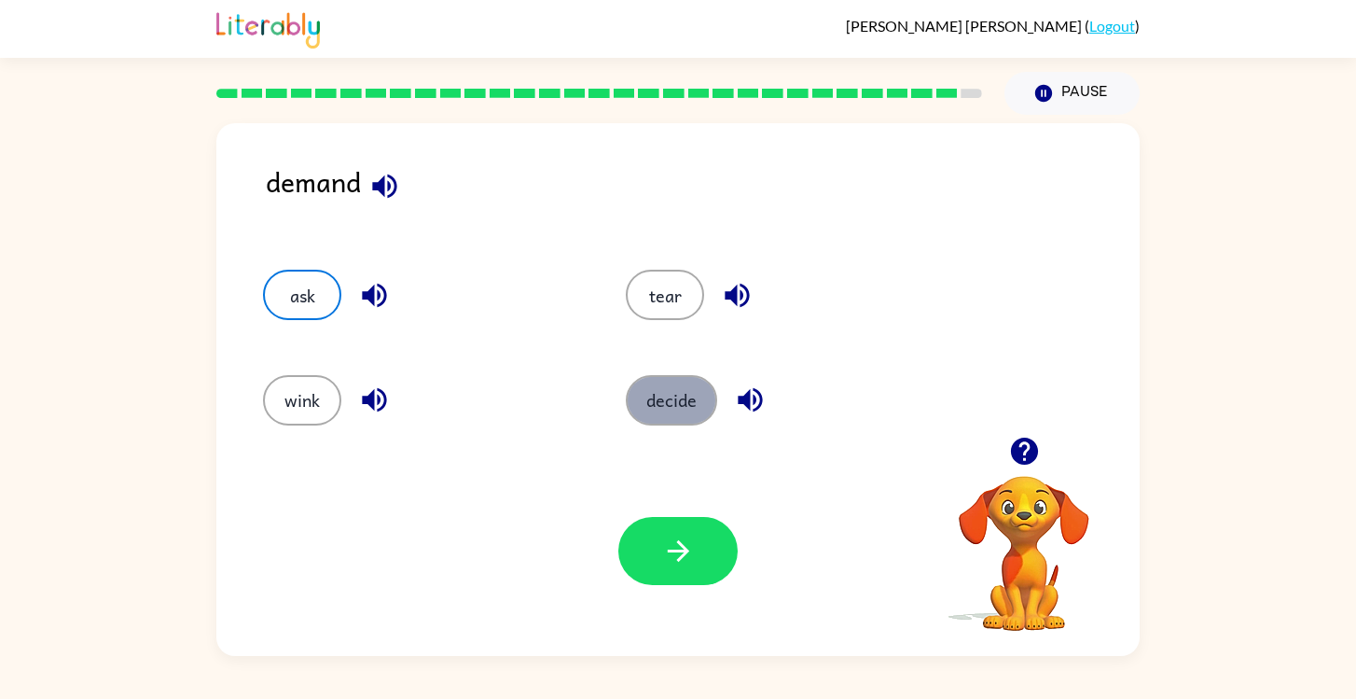
click at [683, 414] on button "decide" at bounding box center [671, 400] width 91 height 50
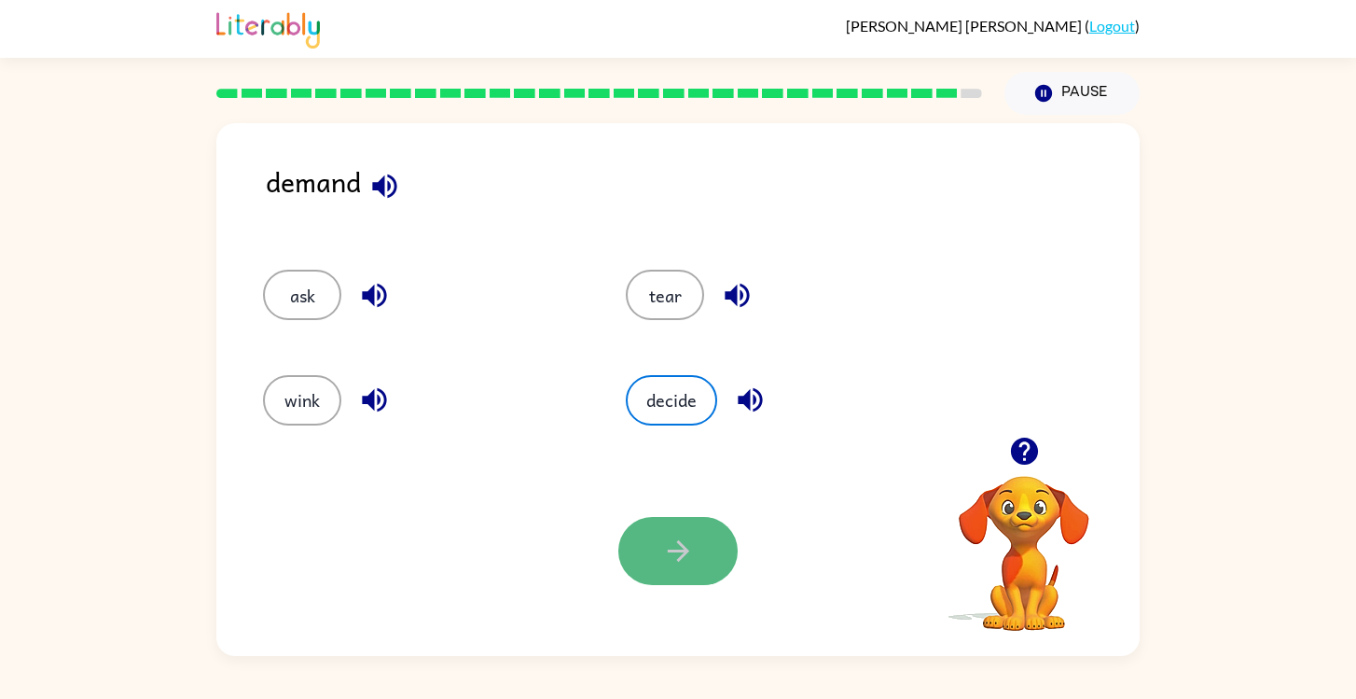
click at [685, 542] on icon "button" at bounding box center [678, 550] width 33 height 33
